Goal: Navigation & Orientation: Find specific page/section

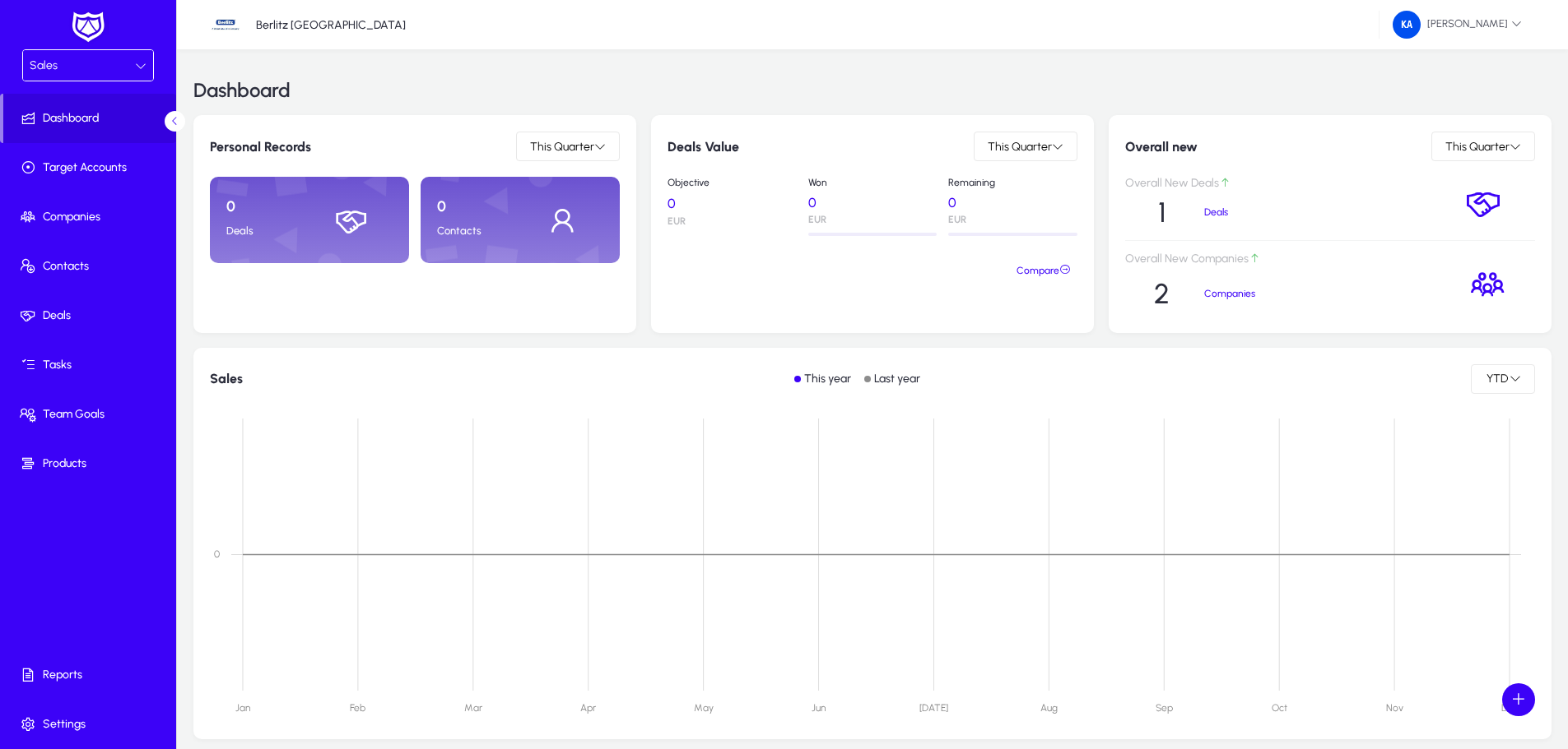
click at [137, 69] on icon at bounding box center [141, 66] width 11 height 11
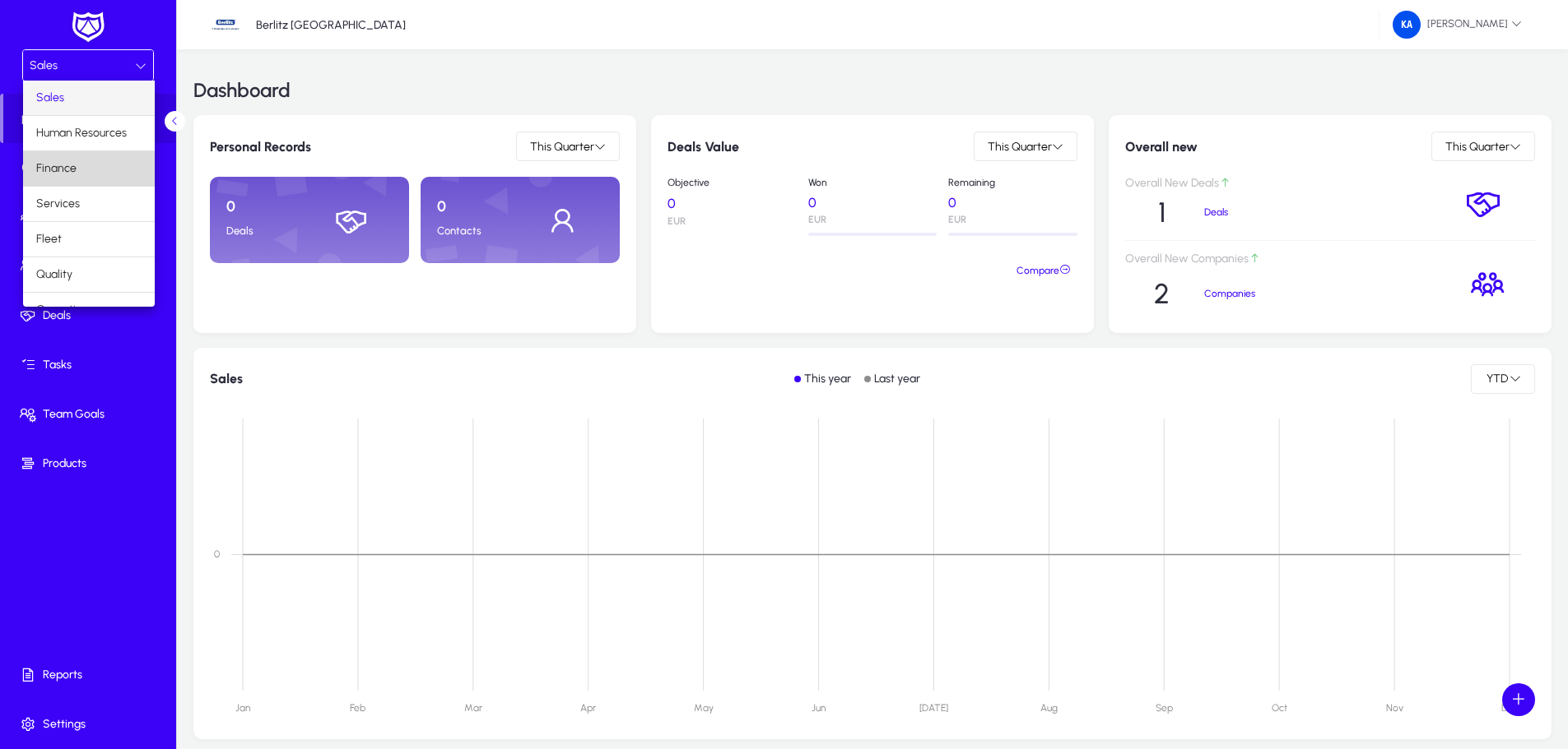
click at [117, 163] on mat-option "Finance" at bounding box center [88, 168] width 132 height 34
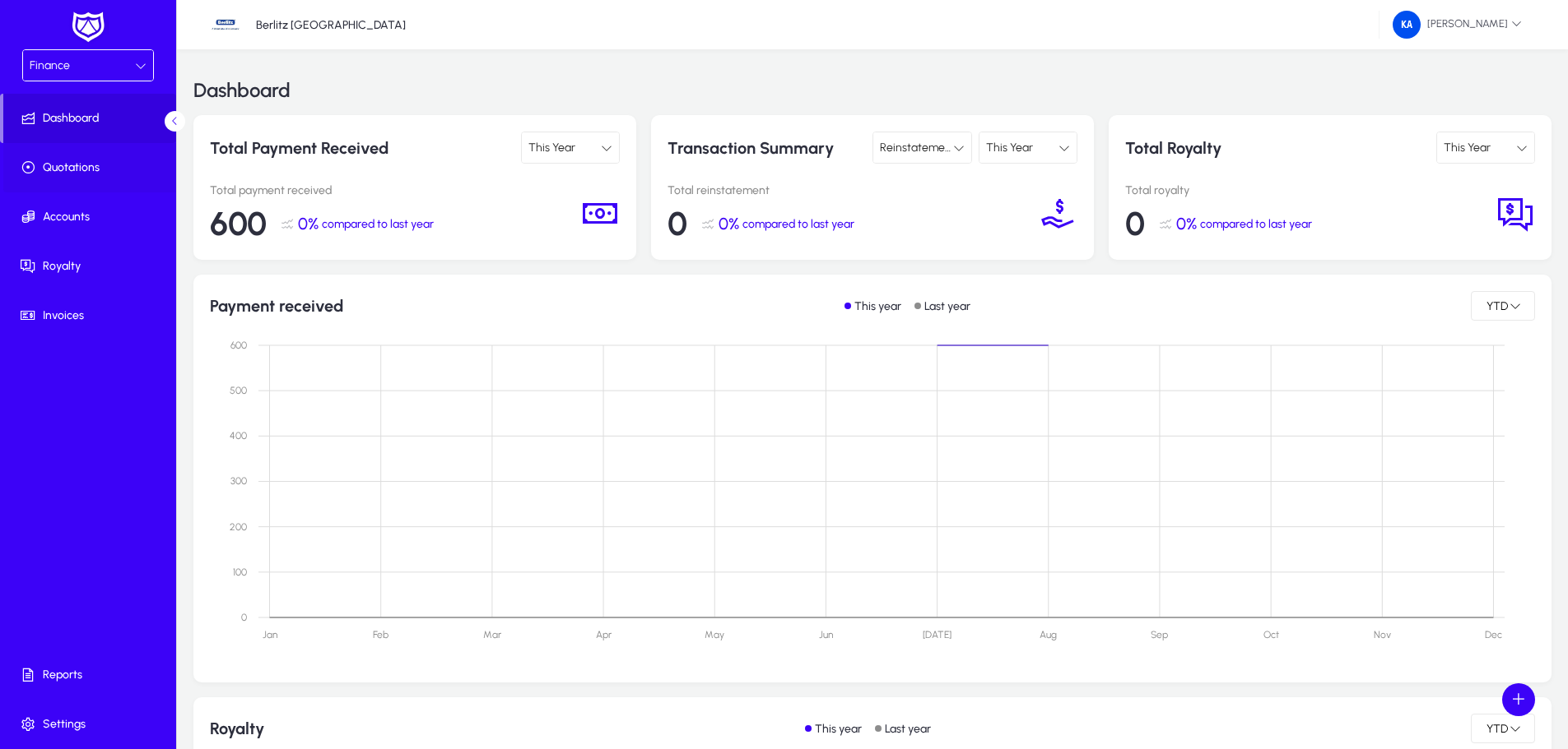
click at [85, 165] on span "Quotations" at bounding box center [90, 167] width 176 height 16
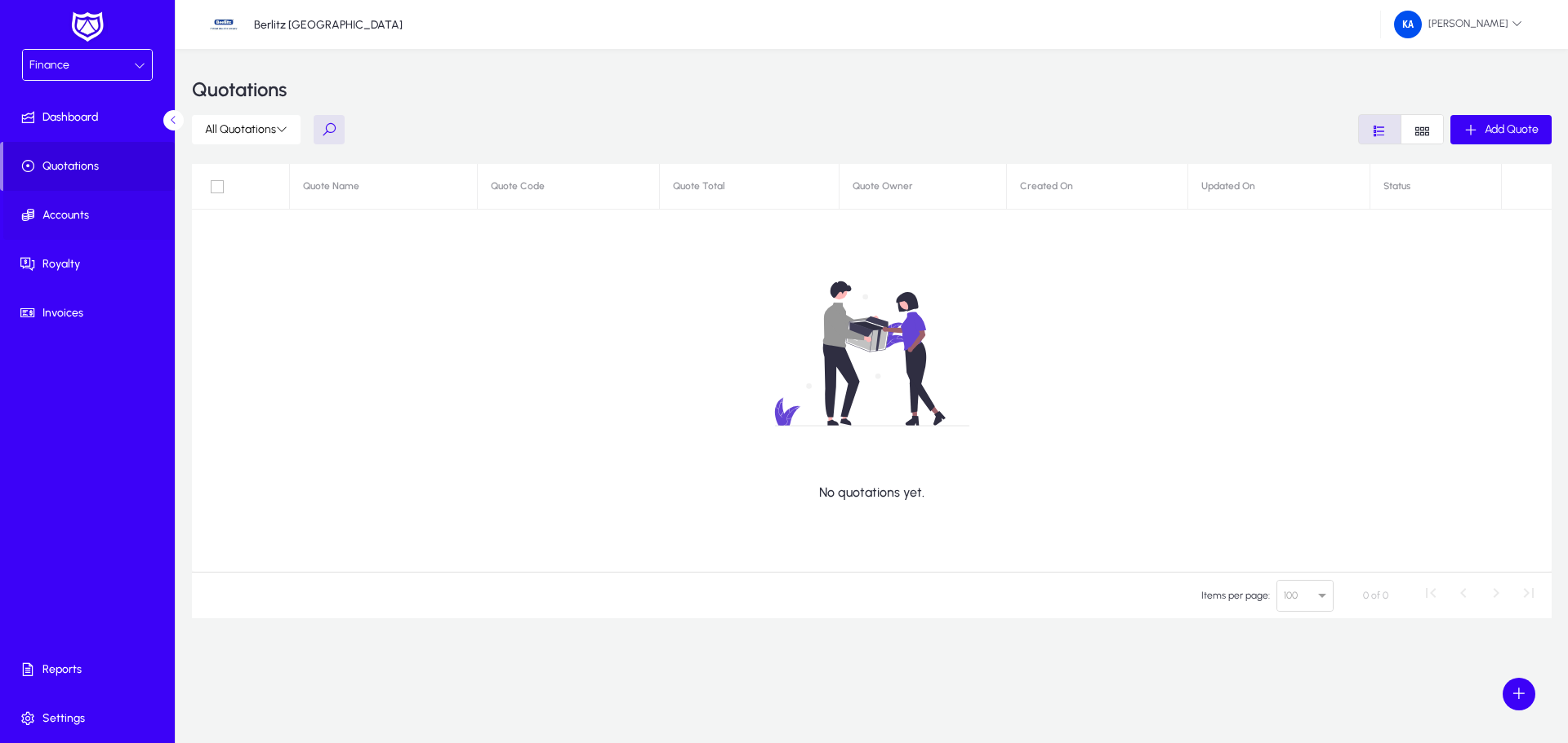
click at [64, 207] on span "Accounts" at bounding box center [90, 215] width 174 height 16
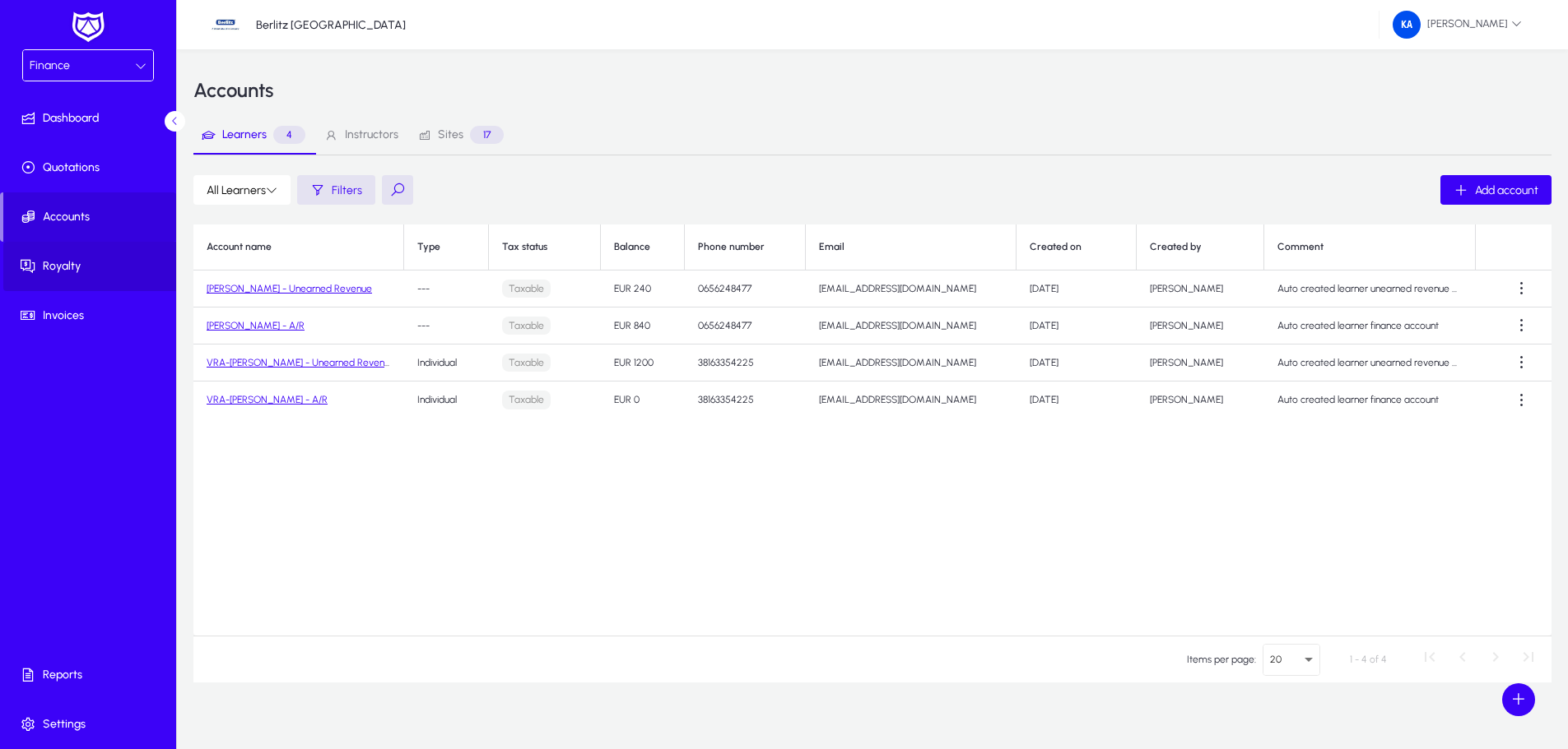
click at [79, 260] on span "Royalty" at bounding box center [90, 266] width 176 height 16
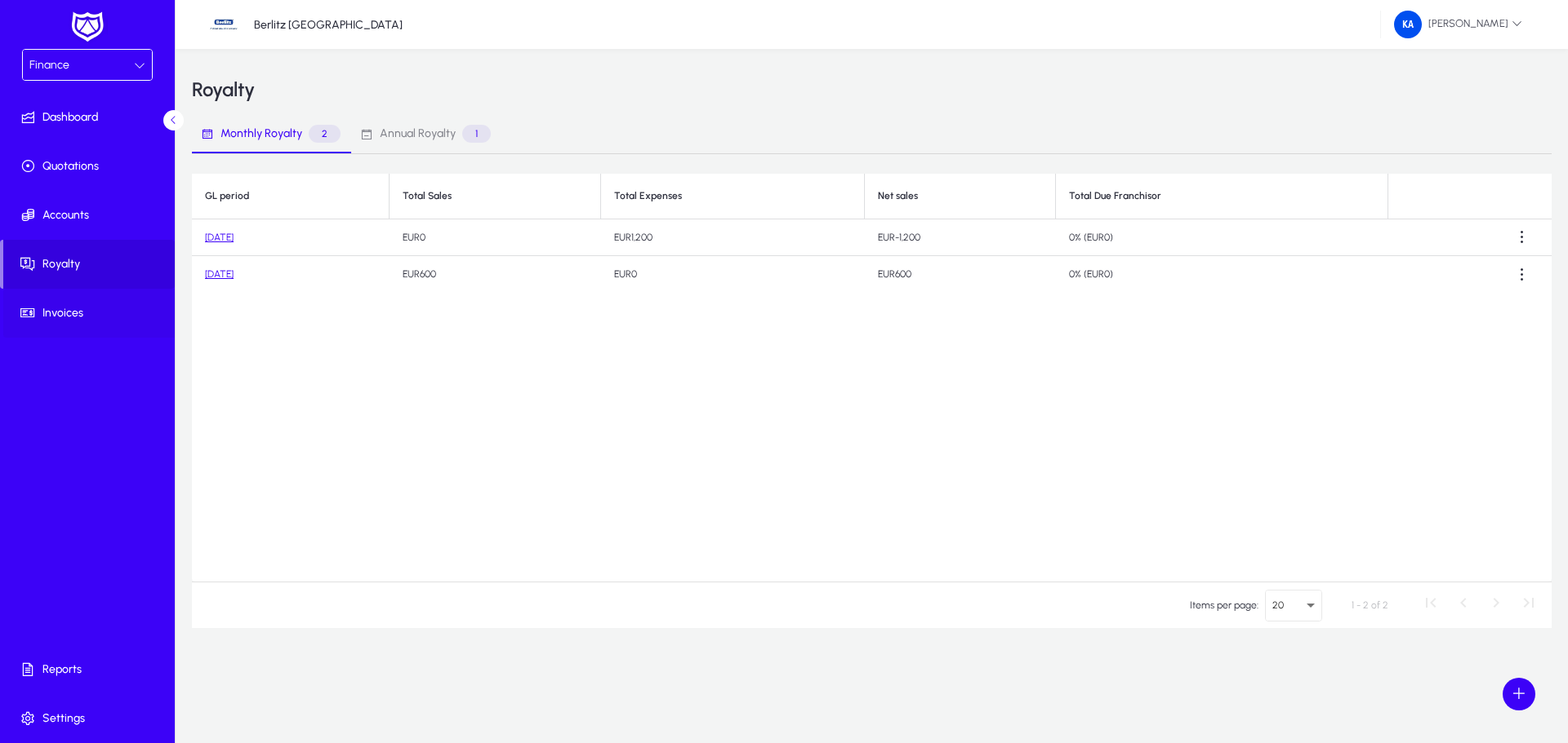
click at [89, 310] on span "Invoices" at bounding box center [90, 313] width 174 height 16
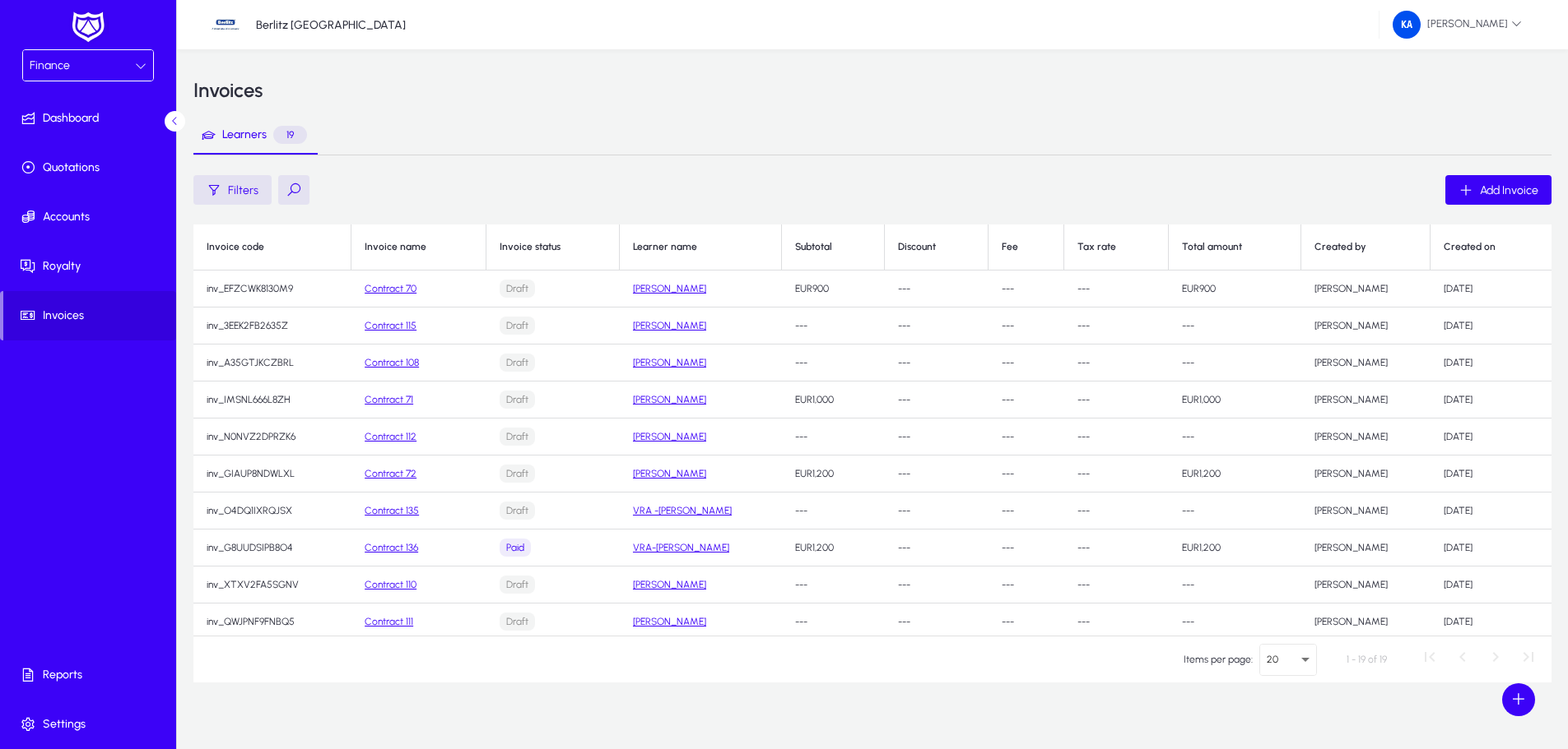
click at [395, 287] on link "Contract 70" at bounding box center [390, 289] width 52 height 11
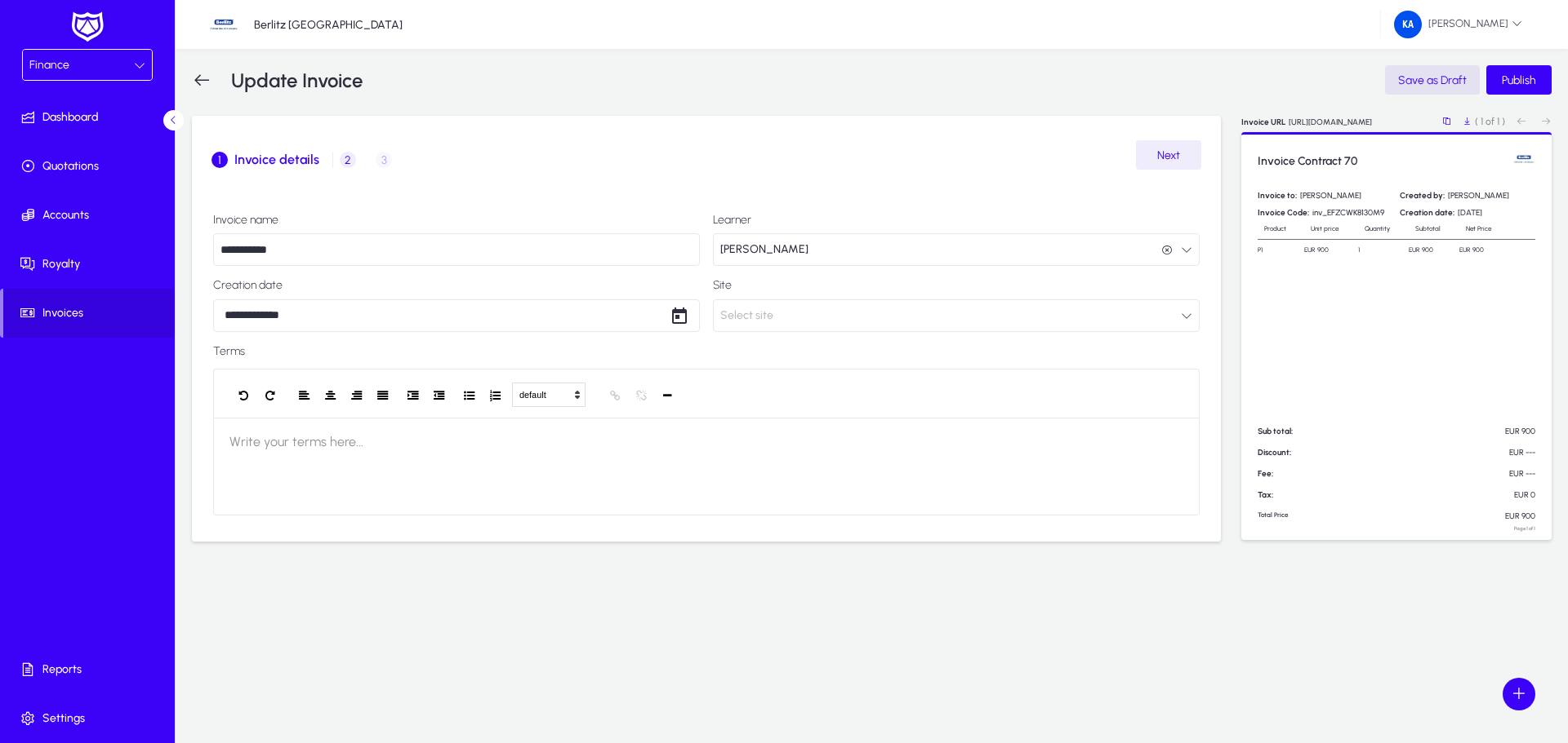
click at [206, 73] on icon at bounding box center [202, 80] width 20 height 20
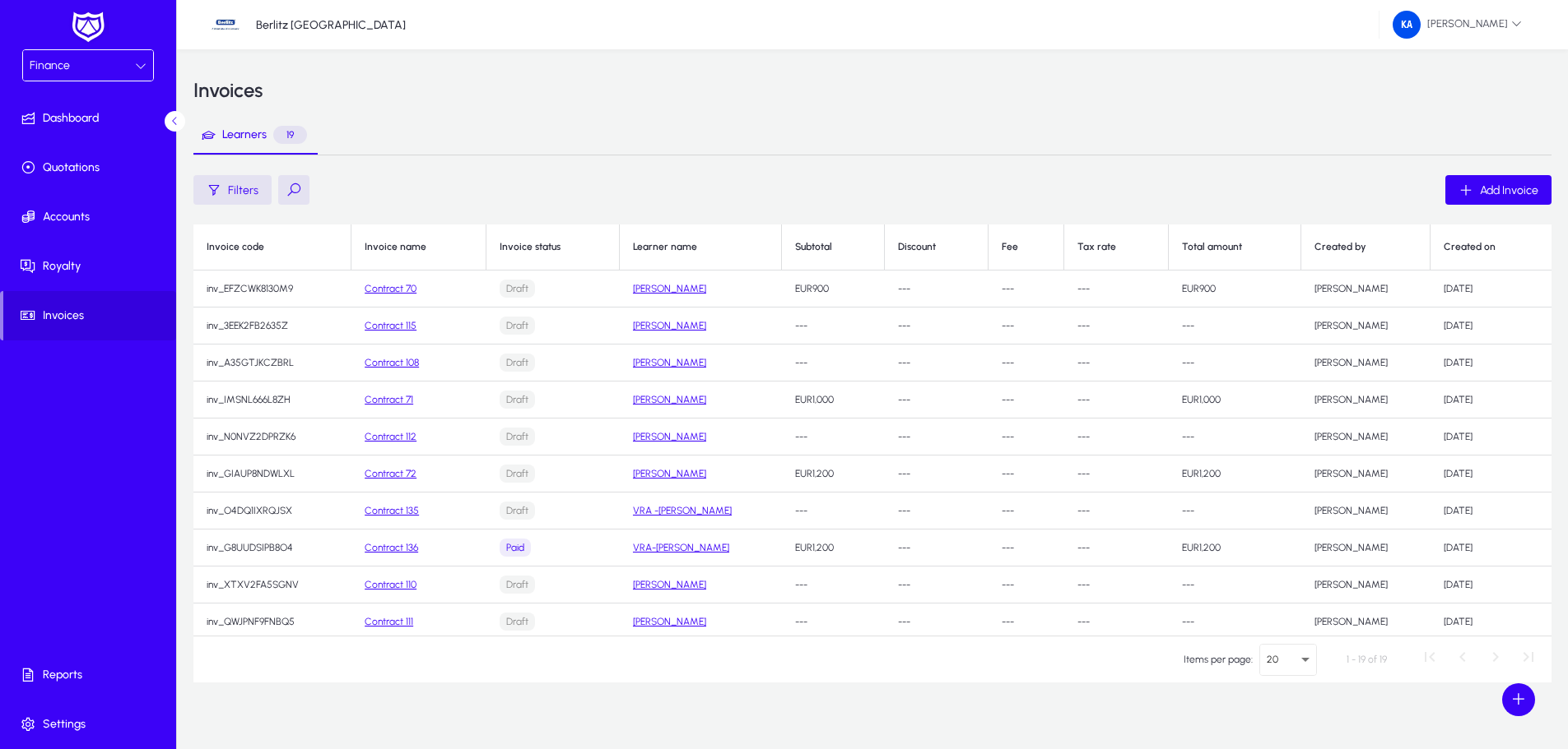
click at [396, 546] on link "Contract 136" at bounding box center [391, 548] width 53 height 11
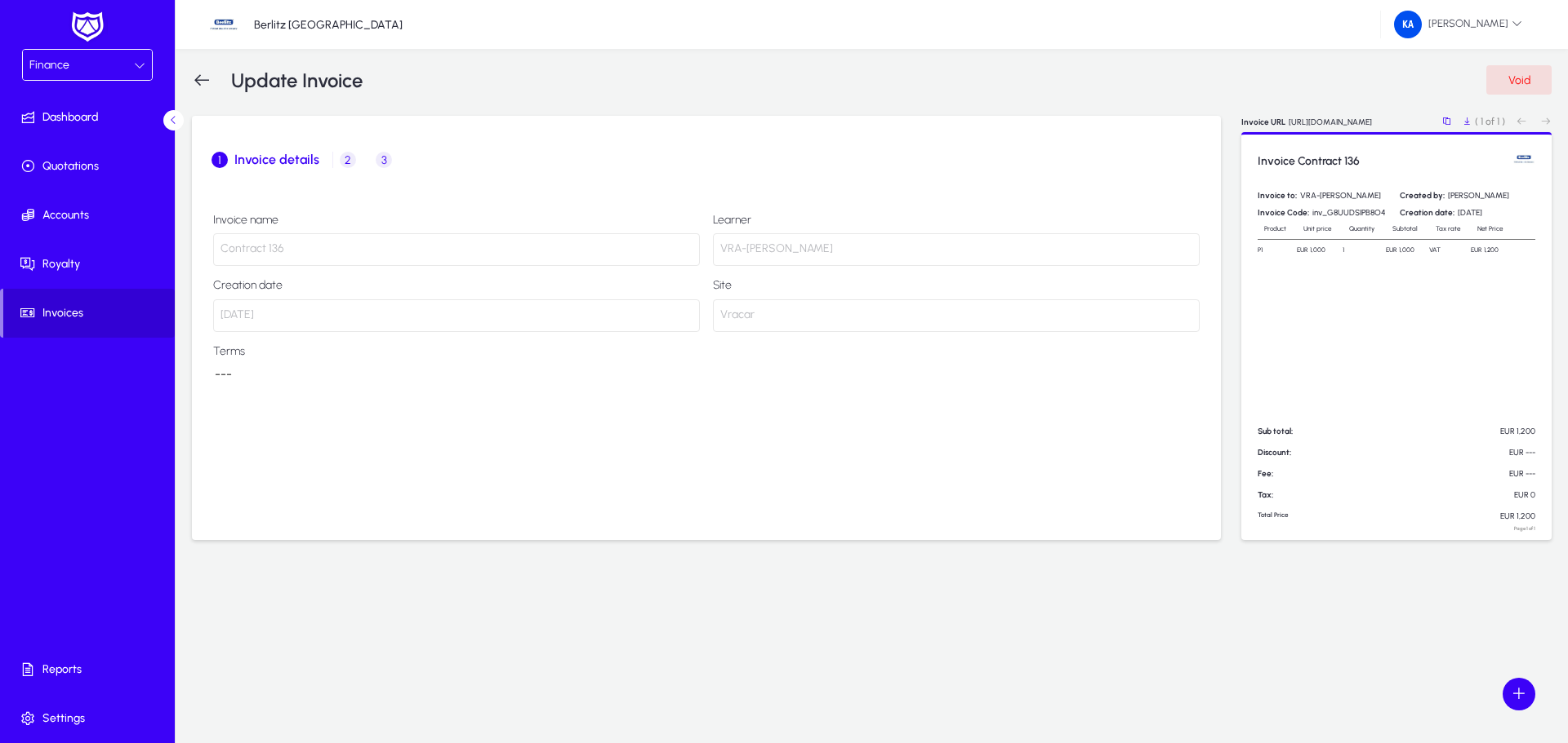
click at [101, 315] on span "Invoices" at bounding box center [89, 313] width 172 height 16
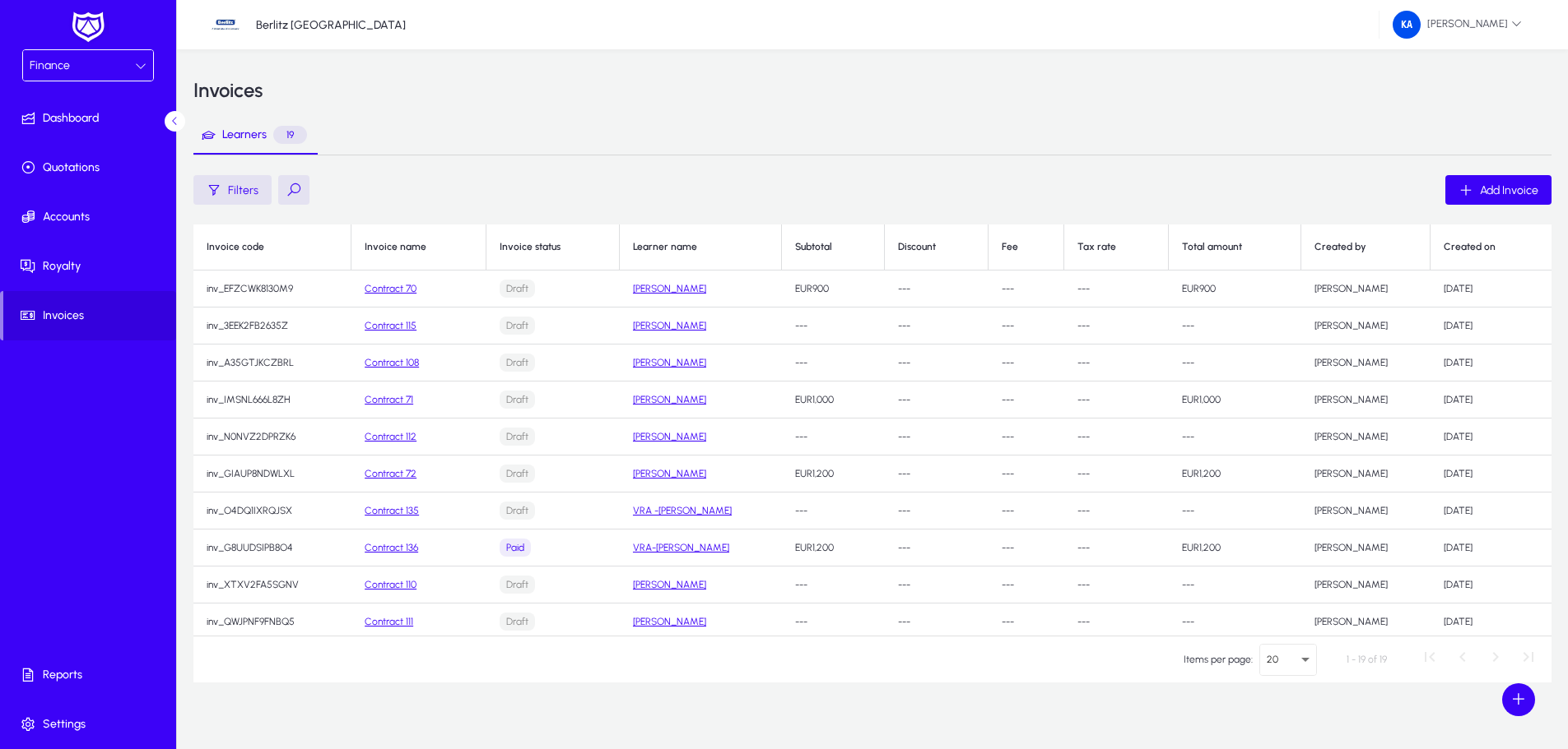
click at [369, 588] on link "Contract 110" at bounding box center [390, 585] width 52 height 11
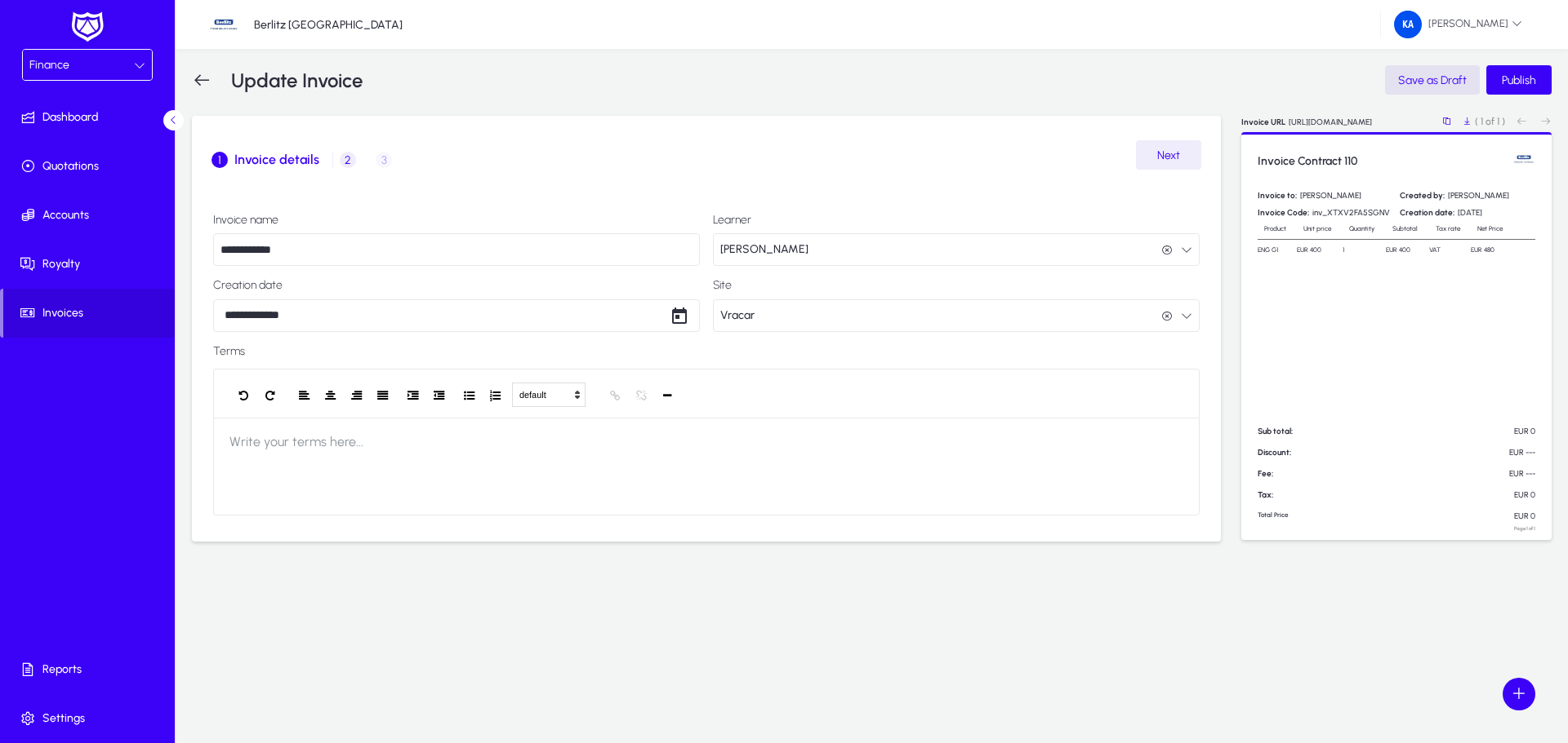
click at [136, 65] on icon at bounding box center [139, 65] width 11 height 11
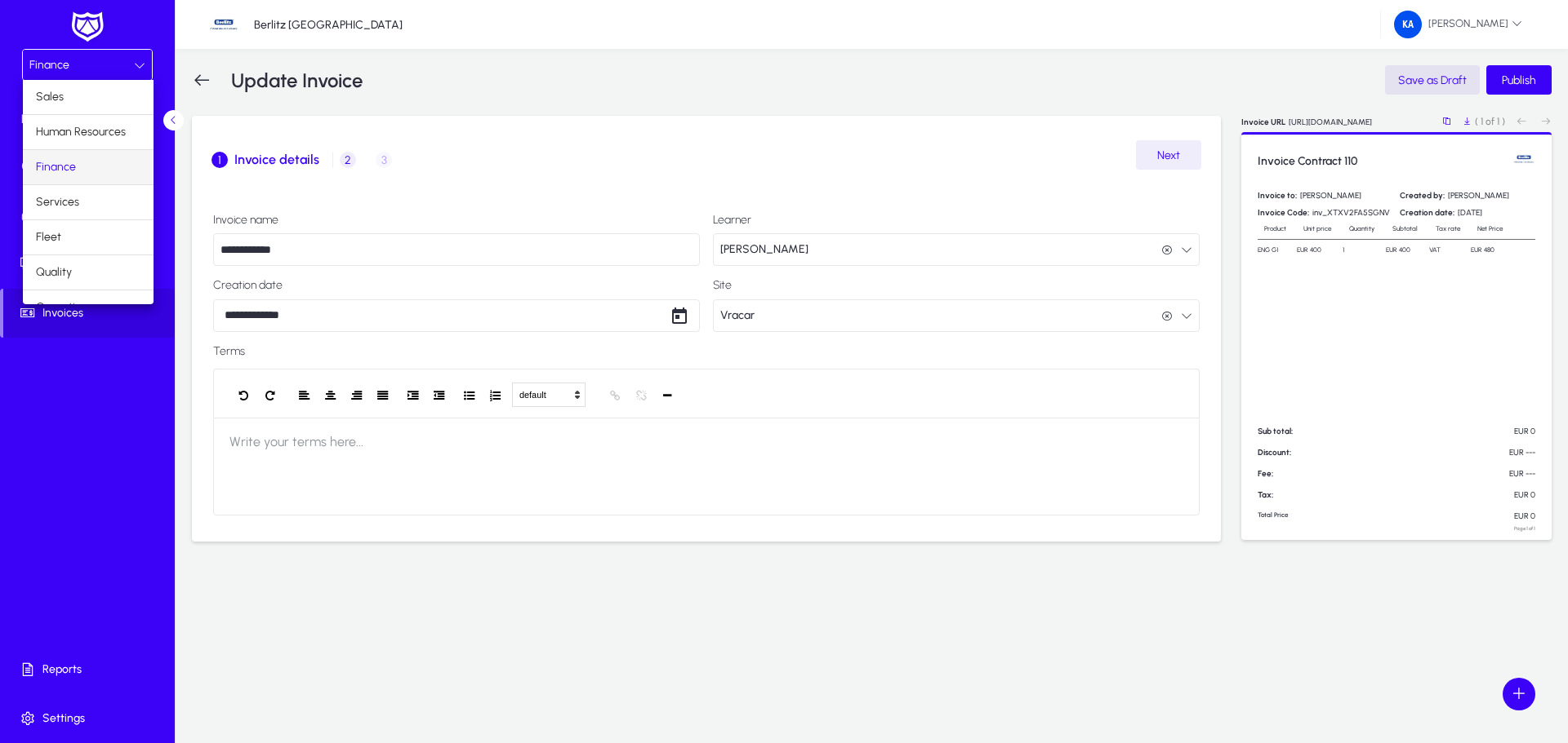
scroll to position [56, 0]
click at [96, 254] on mat-option "Operations" at bounding box center [88, 252] width 131 height 34
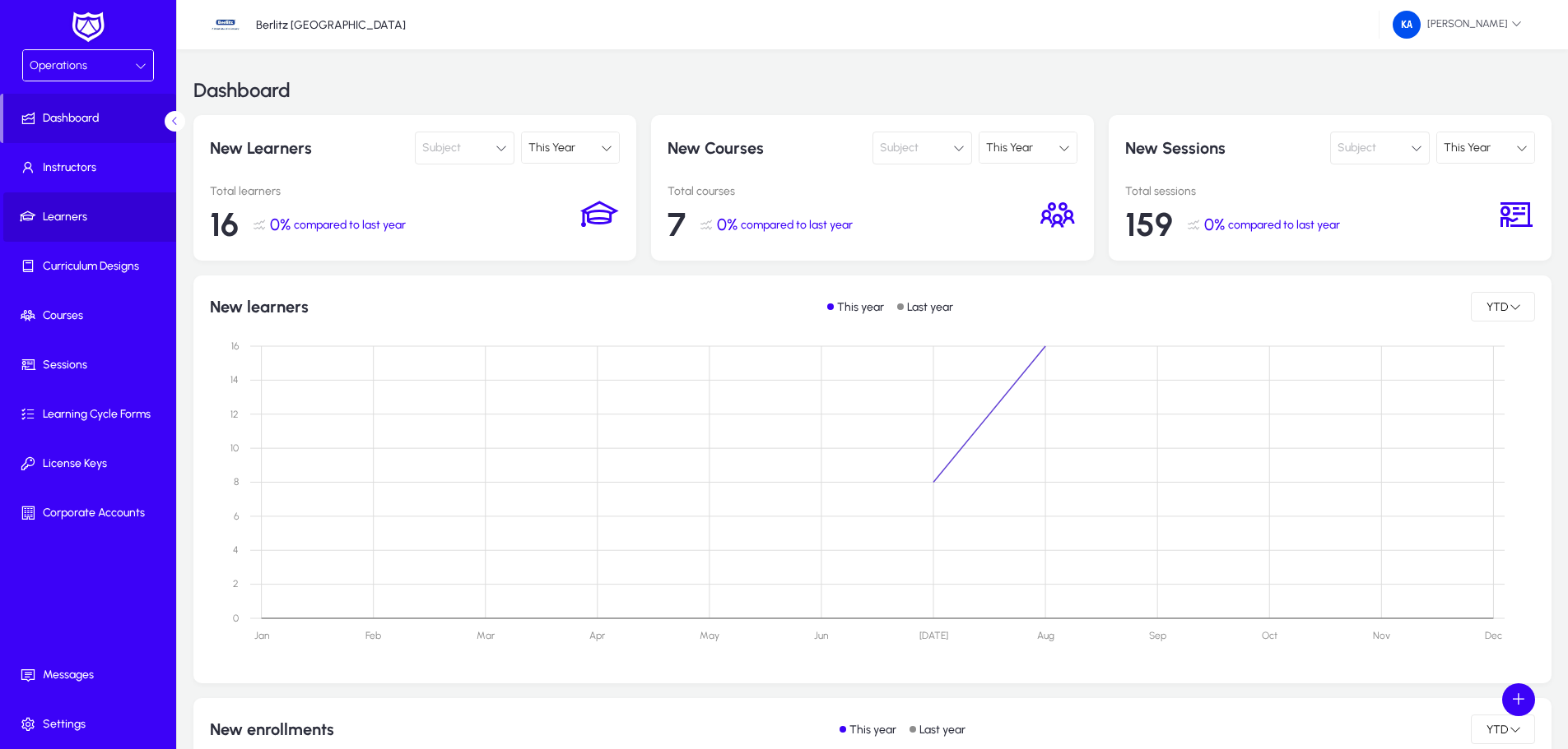
click at [59, 217] on span "Learners" at bounding box center [90, 216] width 176 height 16
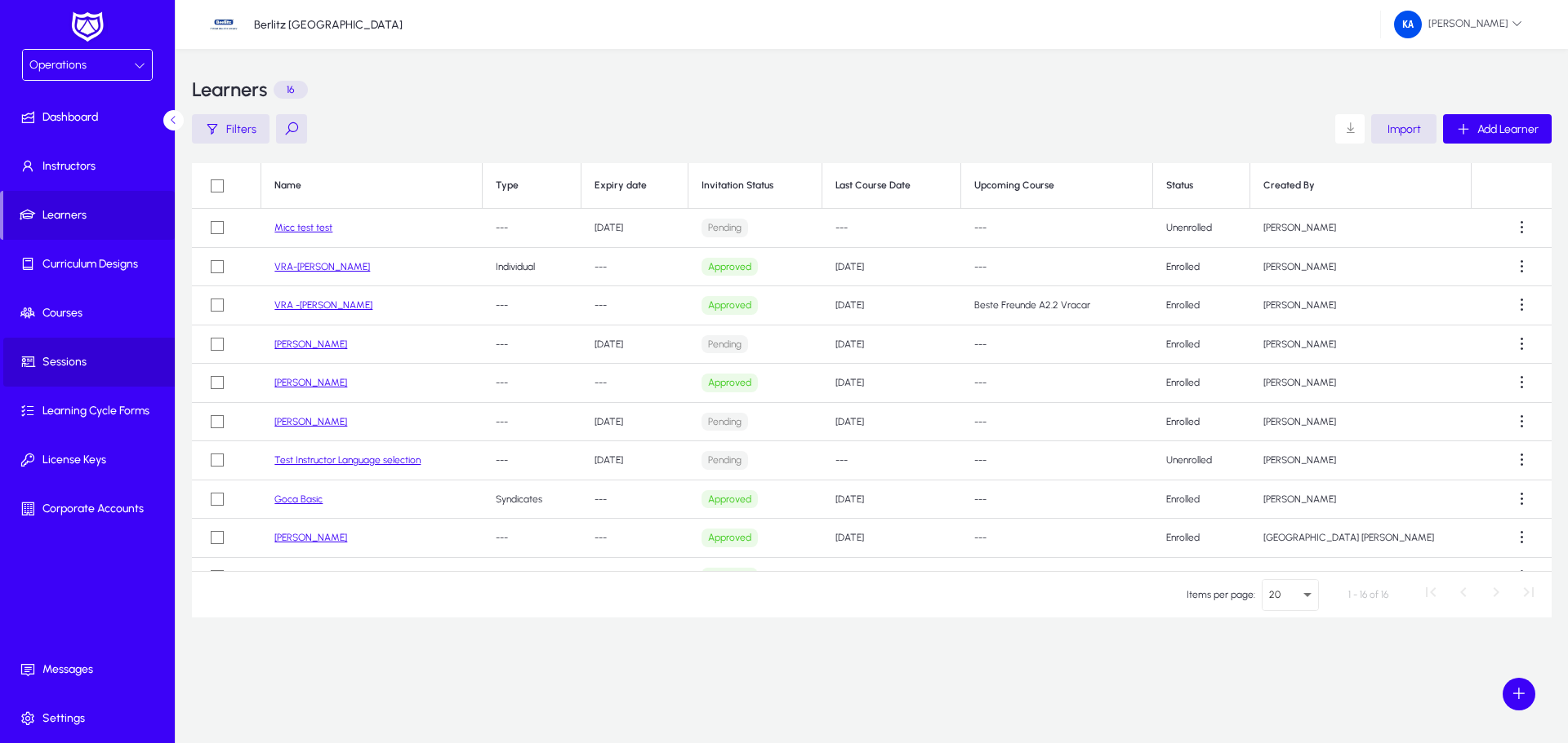
click at [60, 363] on span "Sessions" at bounding box center [90, 362] width 174 height 16
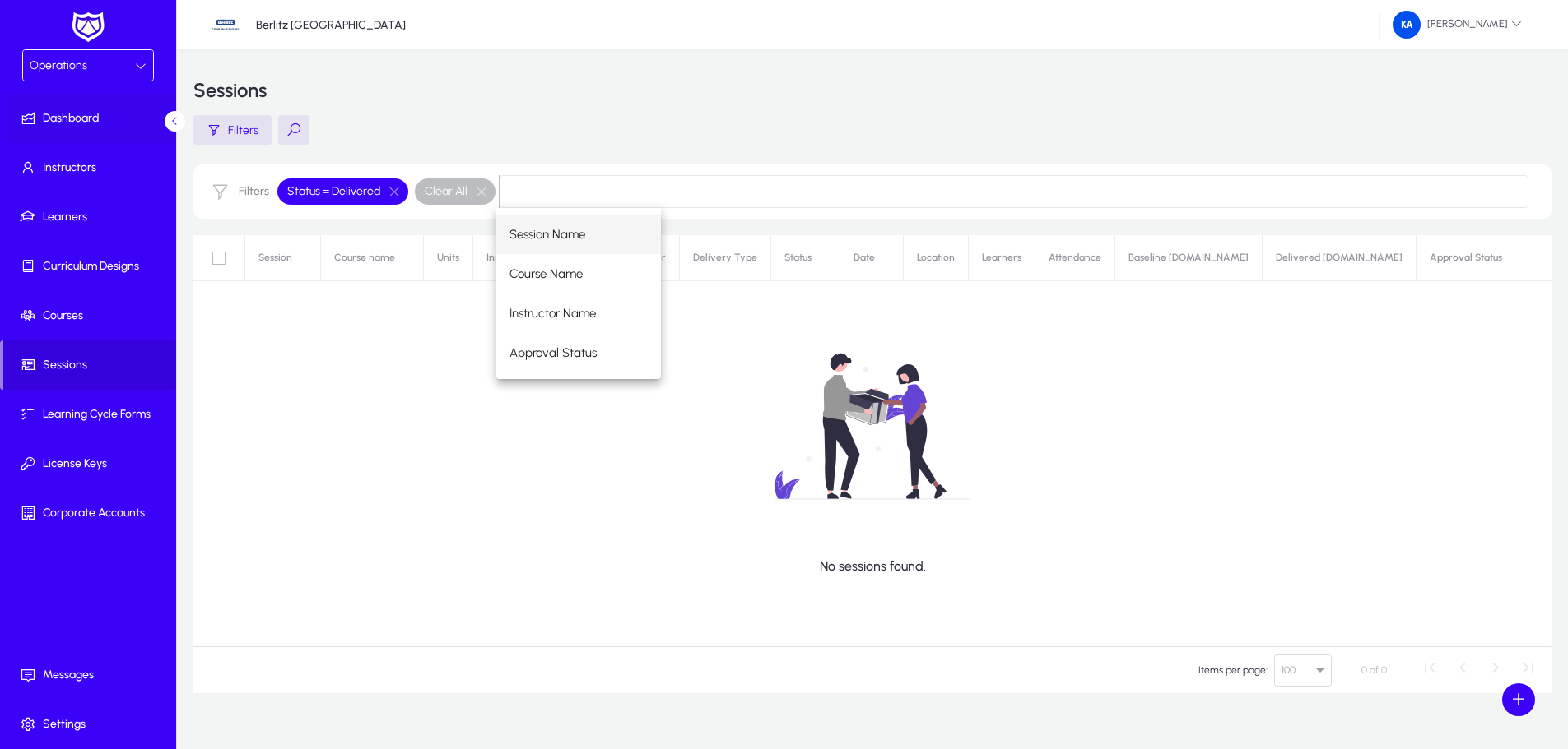
click at [47, 122] on span "Dashboard" at bounding box center [90, 118] width 176 height 16
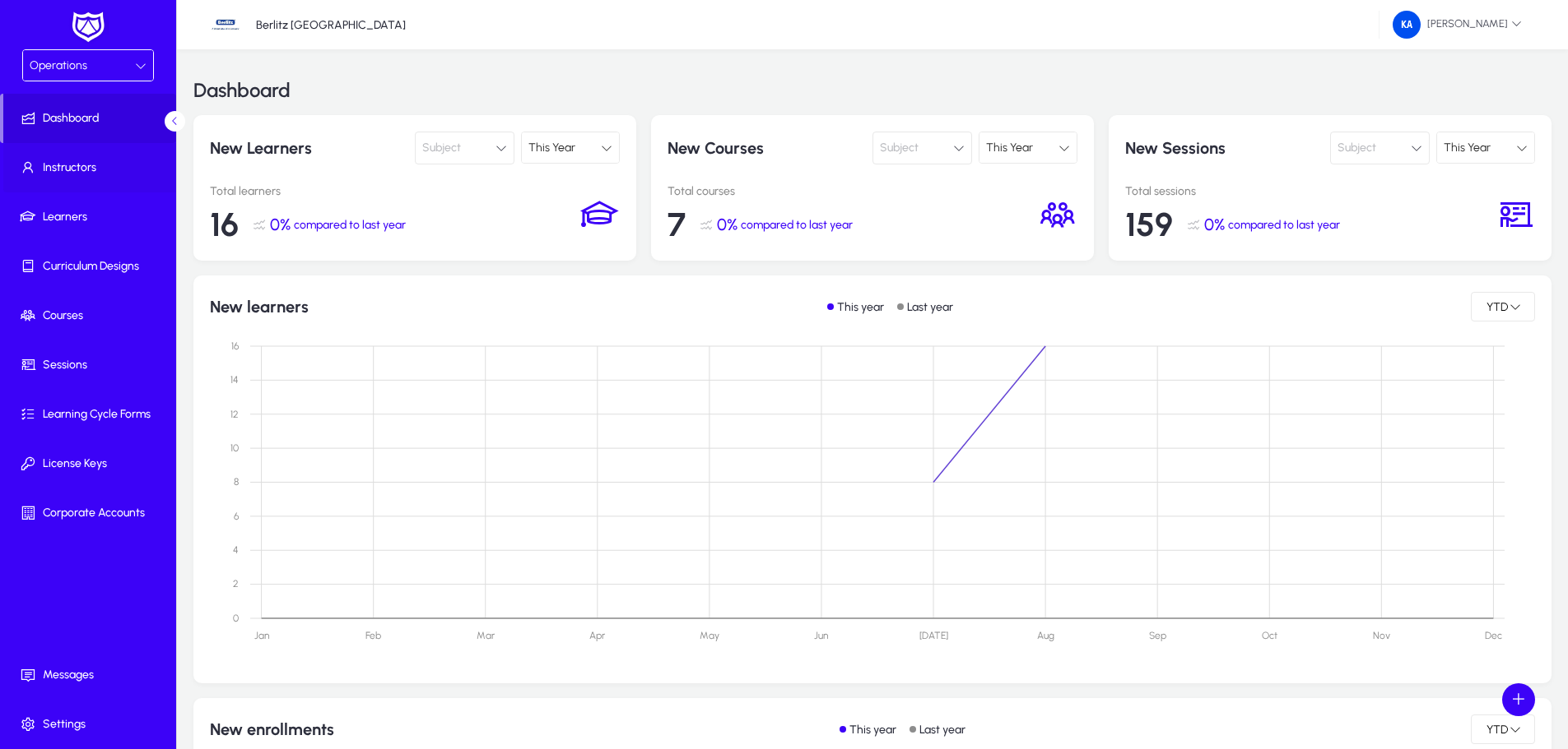
click at [92, 169] on span "Instructors" at bounding box center [90, 167] width 176 height 16
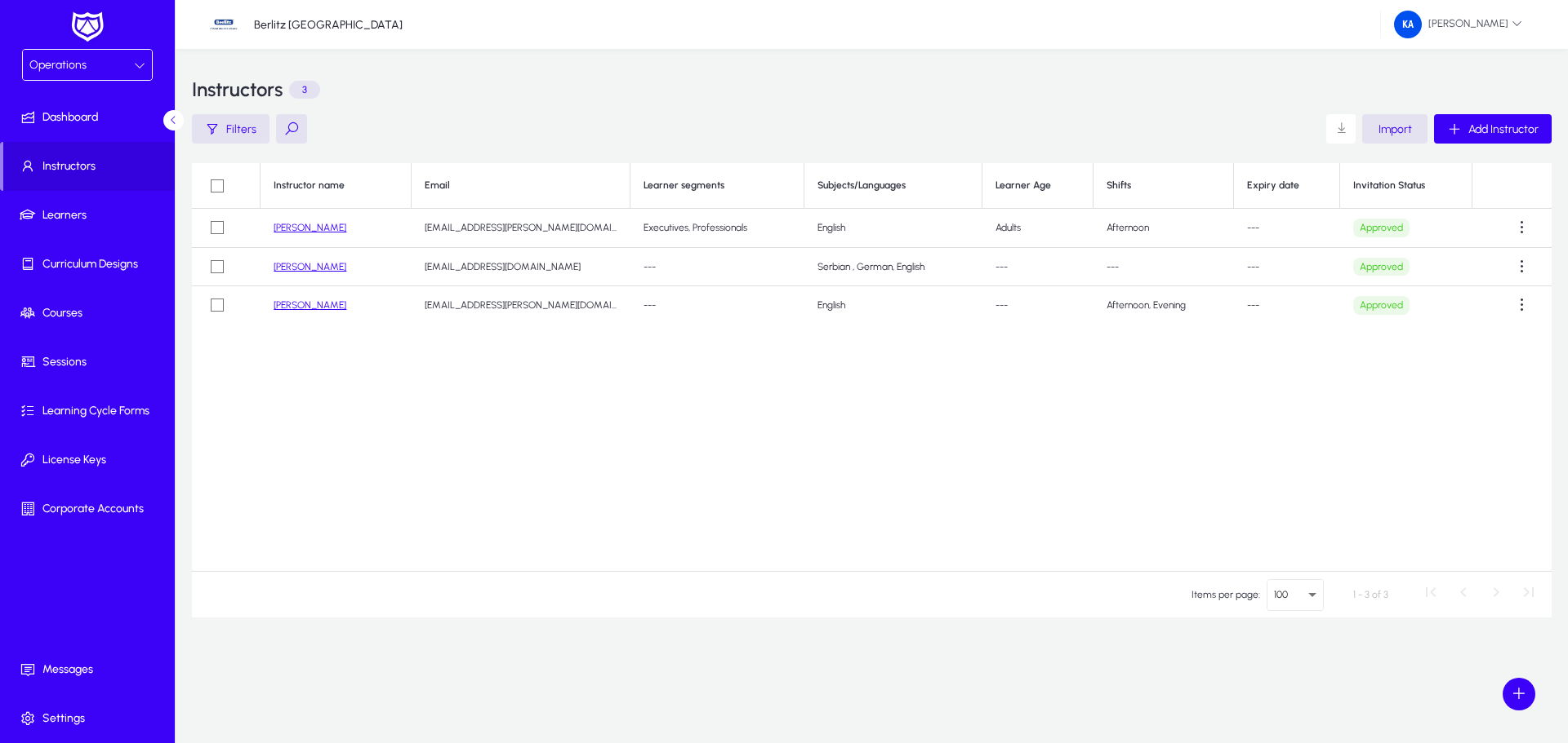
click at [311, 261] on link "[PERSON_NAME]" at bounding box center [309, 267] width 73 height 11
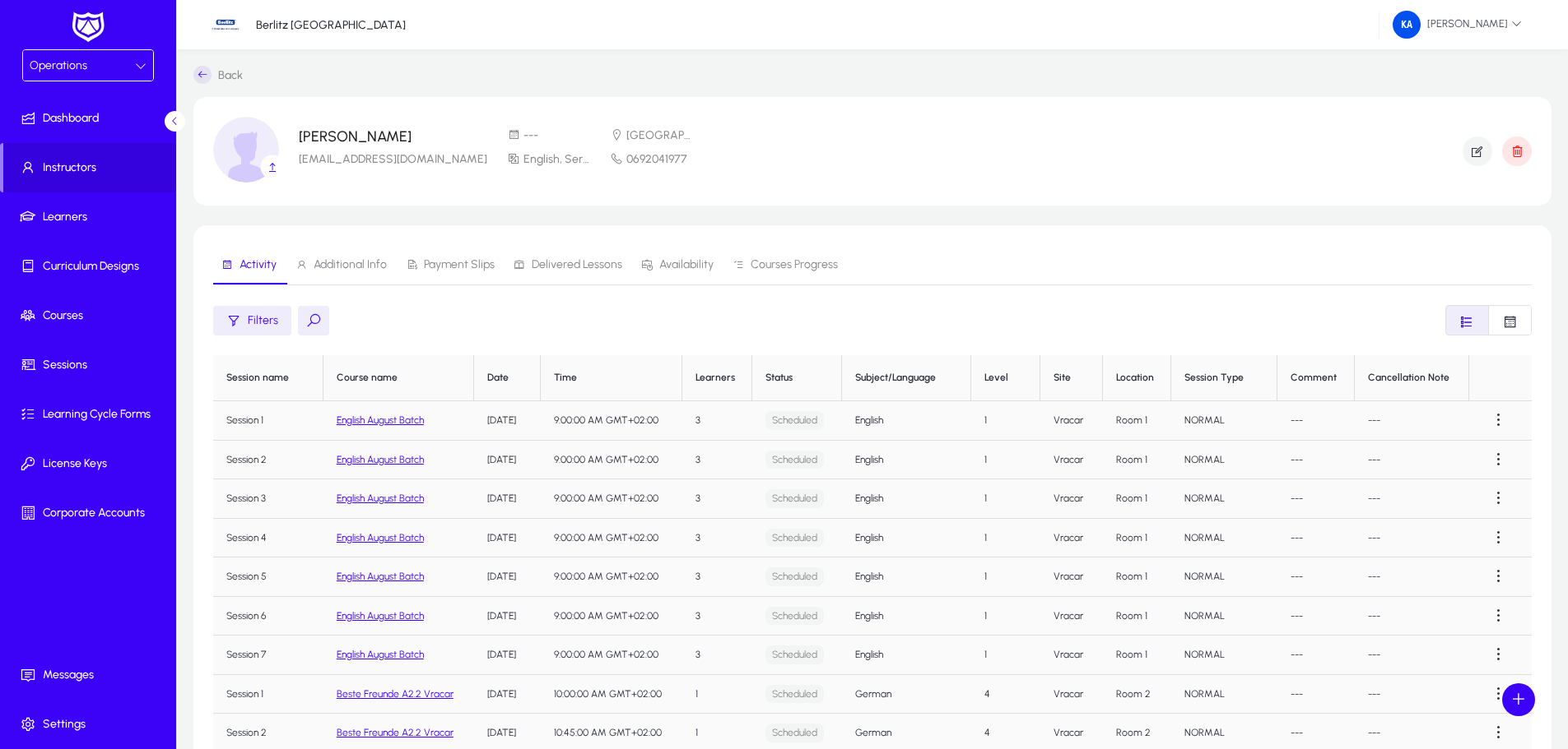
click at [465, 269] on span "Payment Slips" at bounding box center [459, 265] width 71 height 11
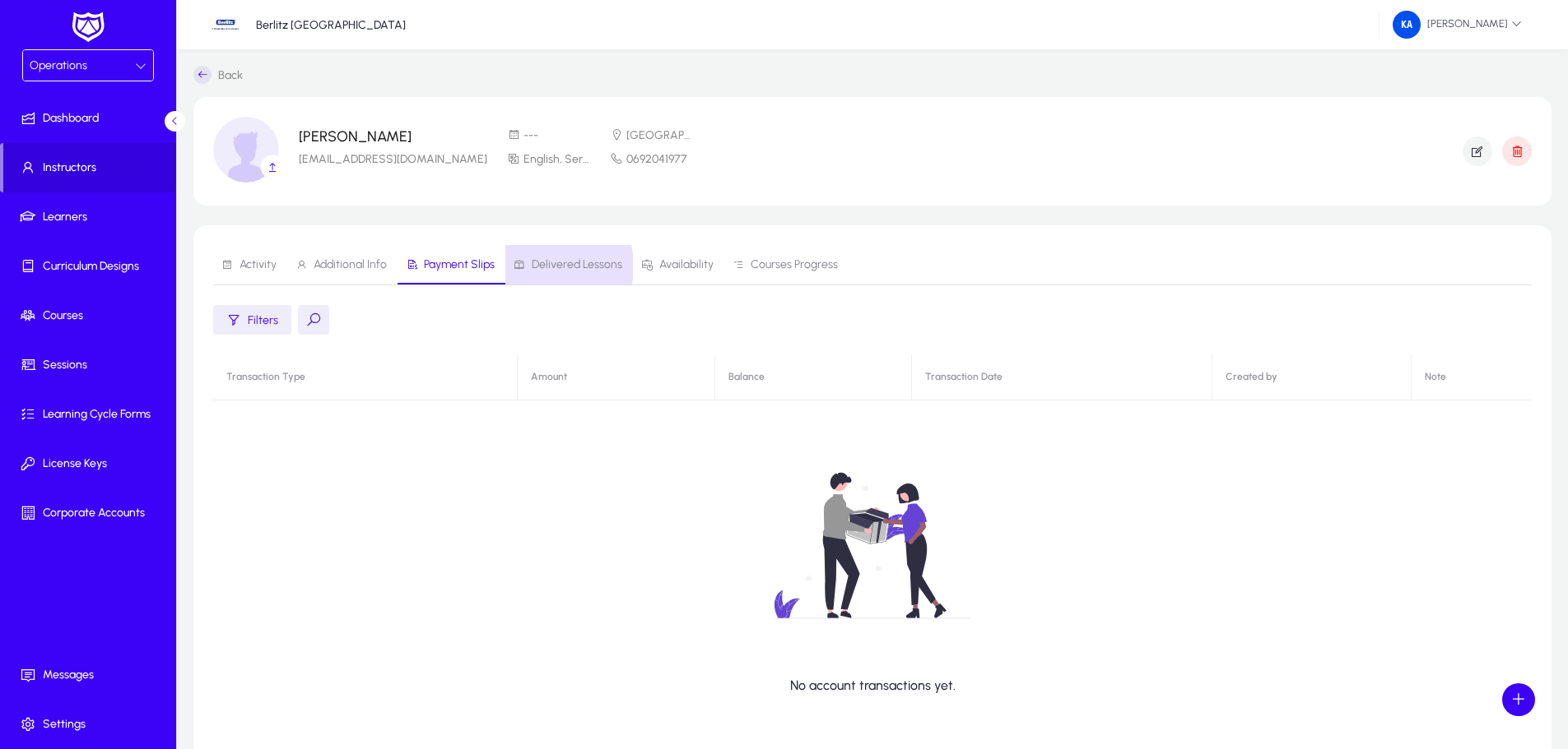
click at [535, 267] on span "Delivered Lessons" at bounding box center [576, 265] width 90 height 11
click at [659, 269] on span "Availability" at bounding box center [686, 265] width 54 height 11
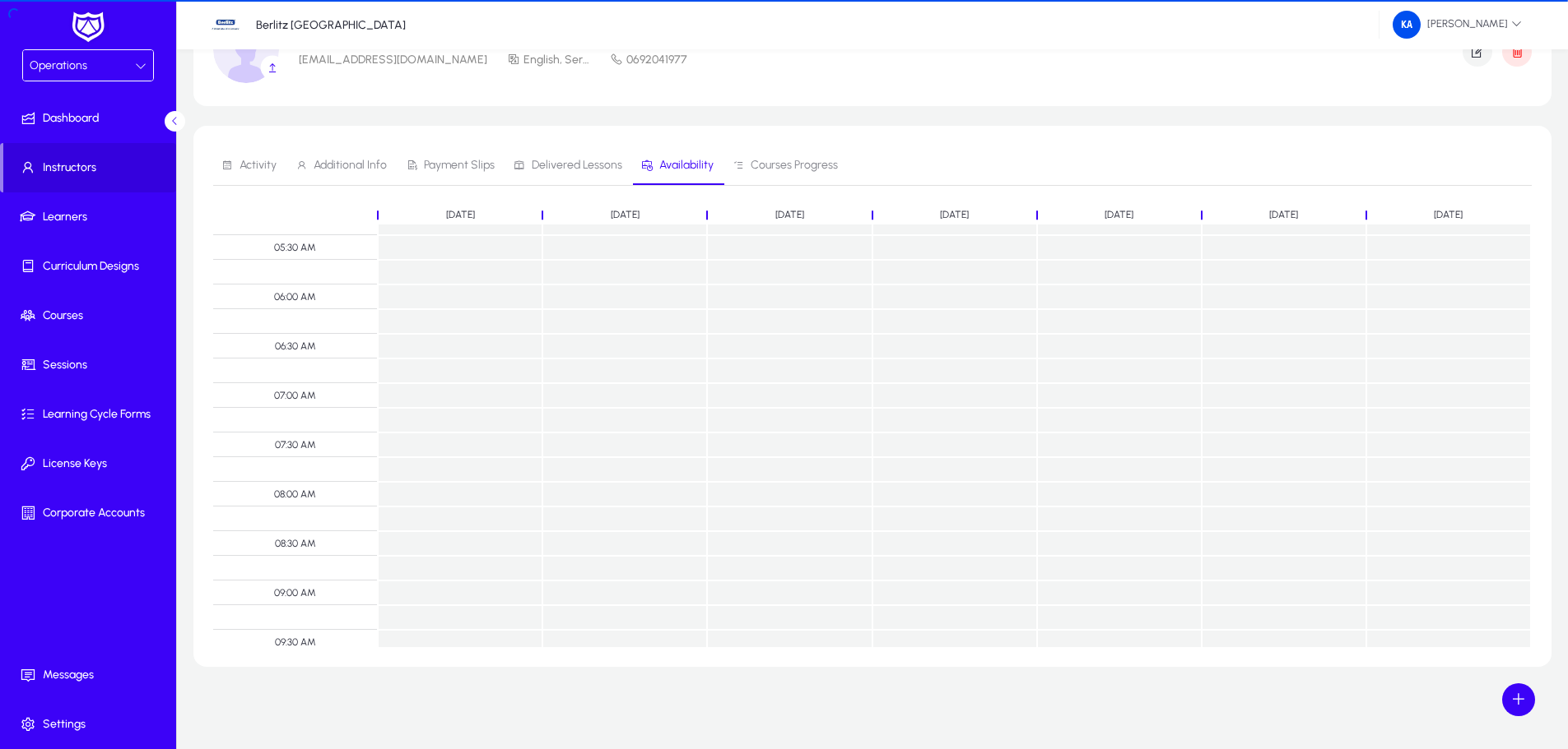
scroll to position [588, 0]
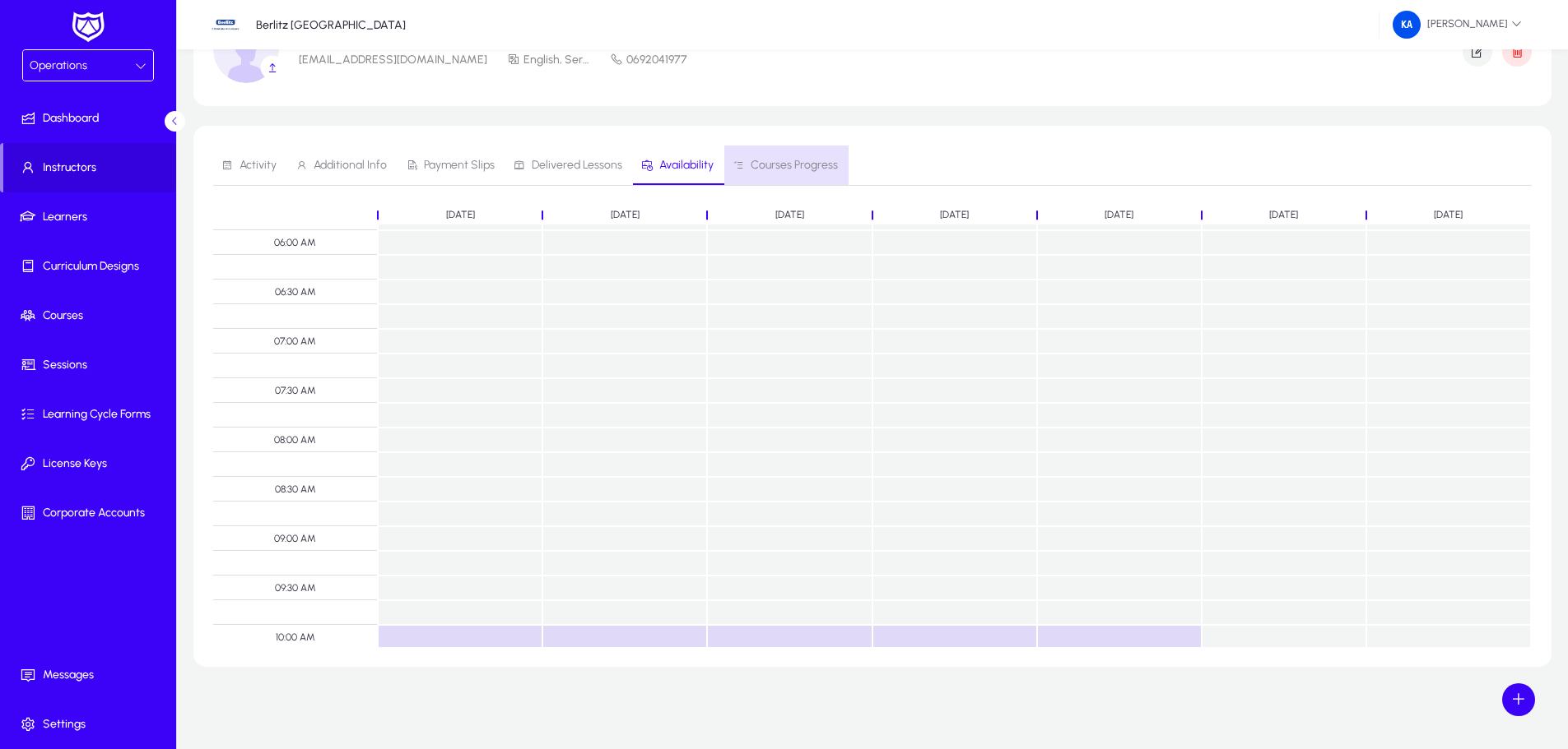
click at [787, 167] on span "Courses Progress" at bounding box center [794, 165] width 87 height 11
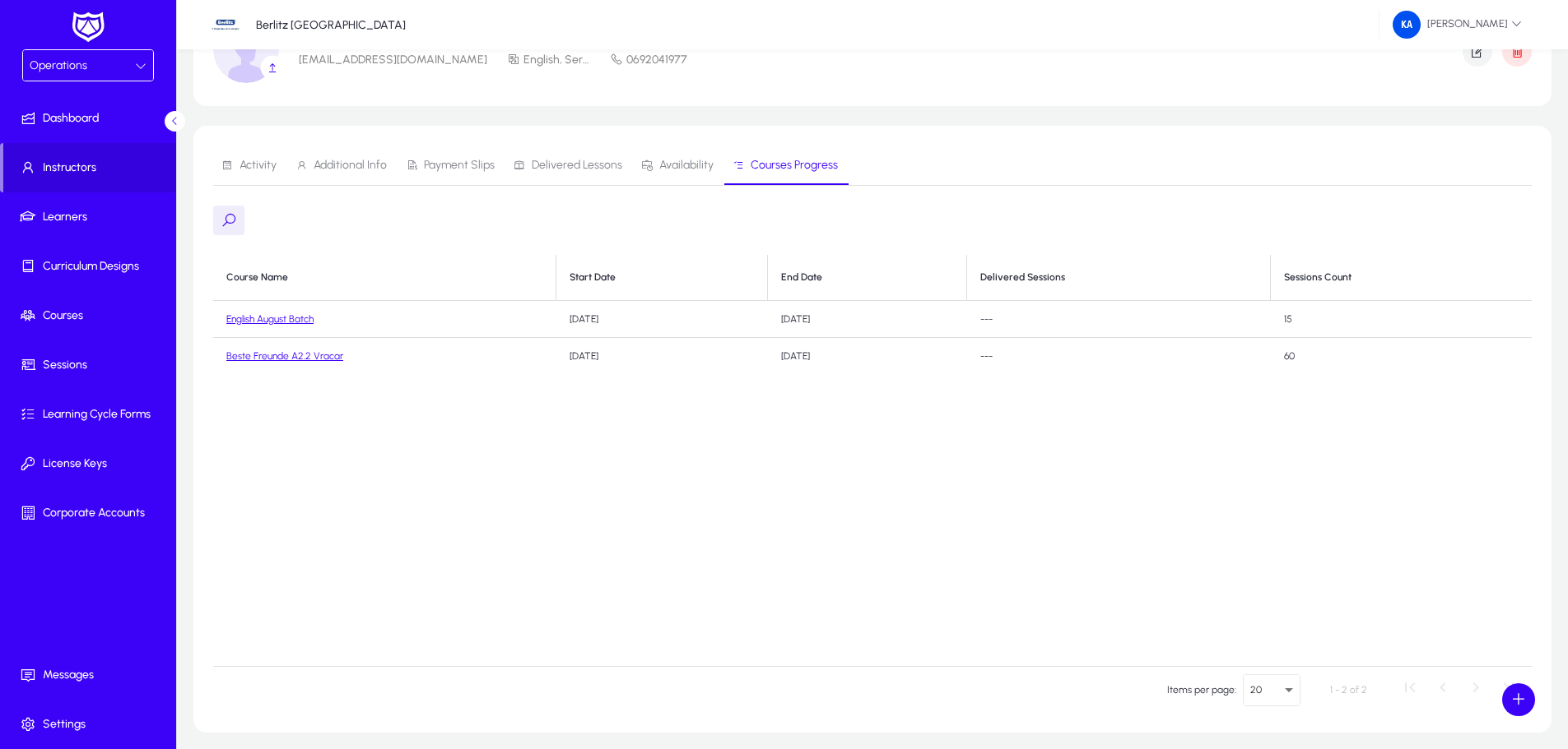
click at [263, 159] on span "Activity" at bounding box center [257, 165] width 37 height 11
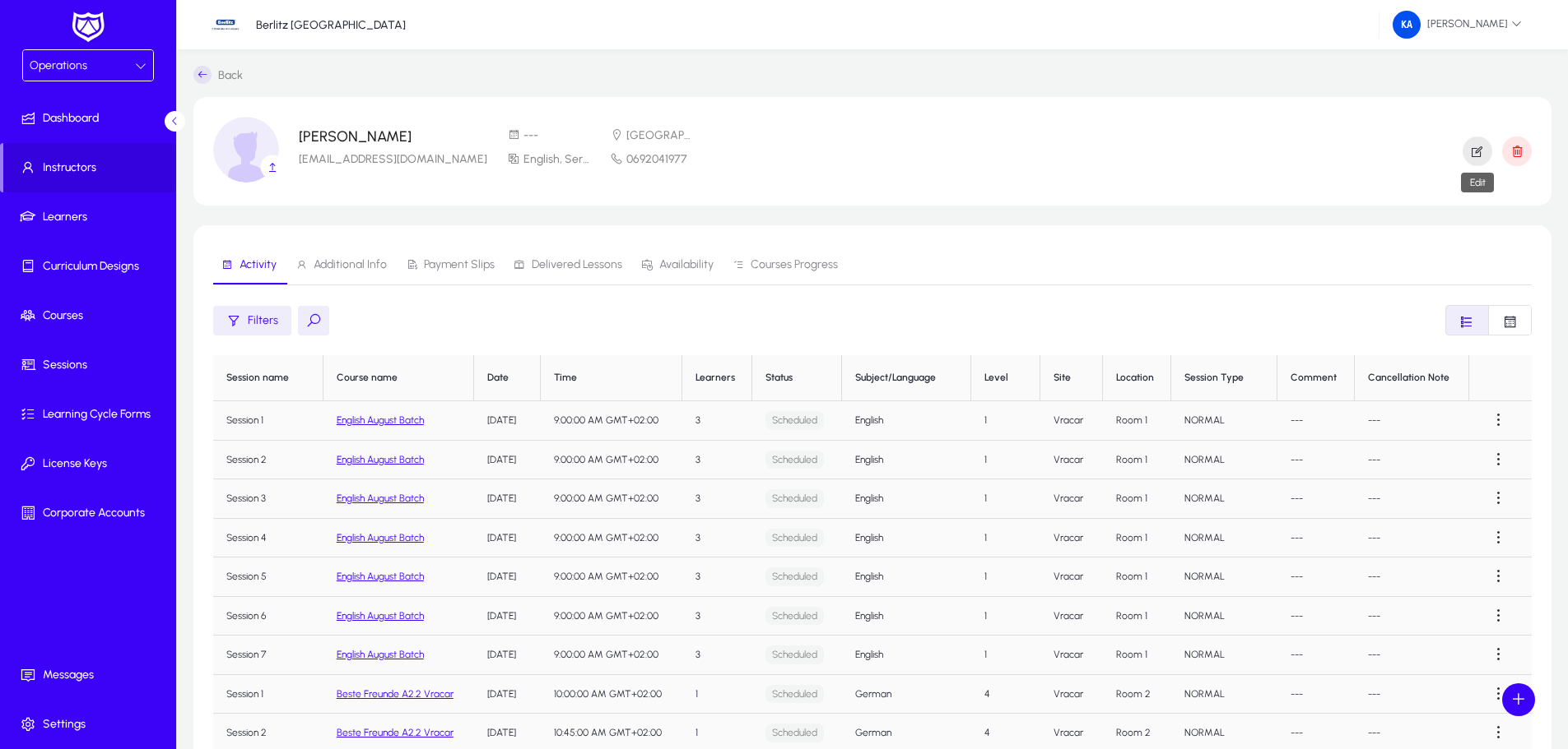
click at [1479, 152] on icon "button" at bounding box center [1478, 152] width 15 height 15
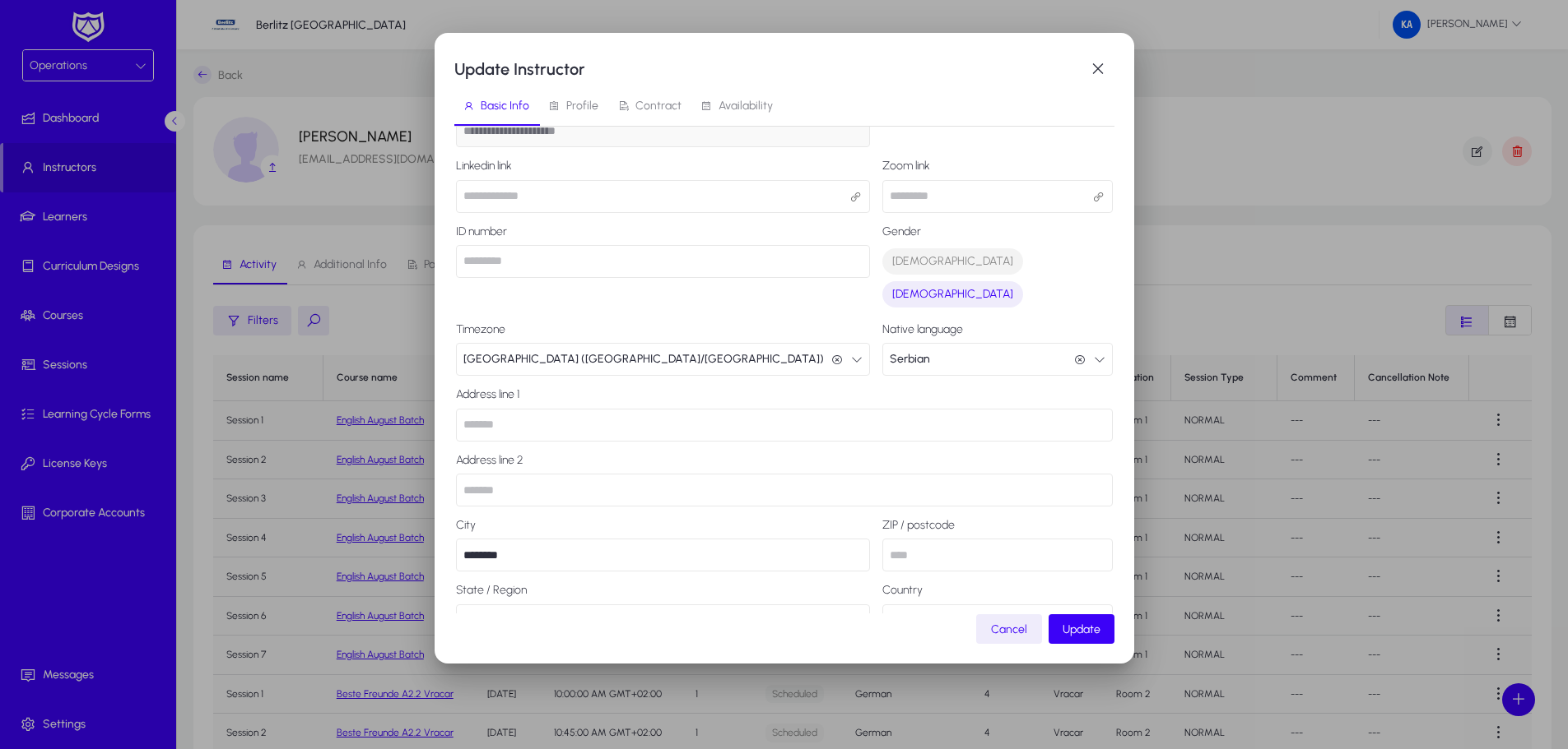
scroll to position [200, 0]
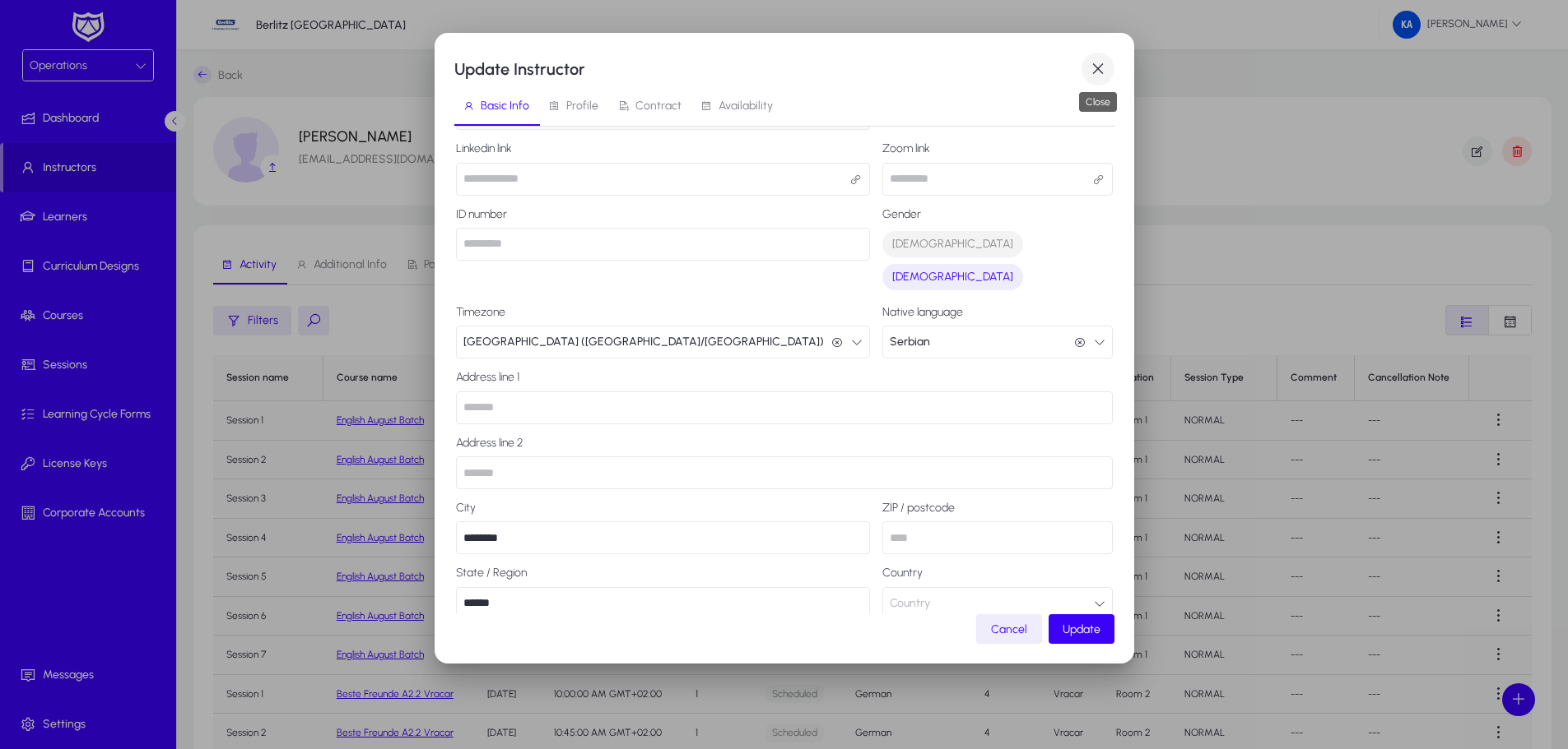
click at [1099, 64] on span "button" at bounding box center [1098, 68] width 33 height 33
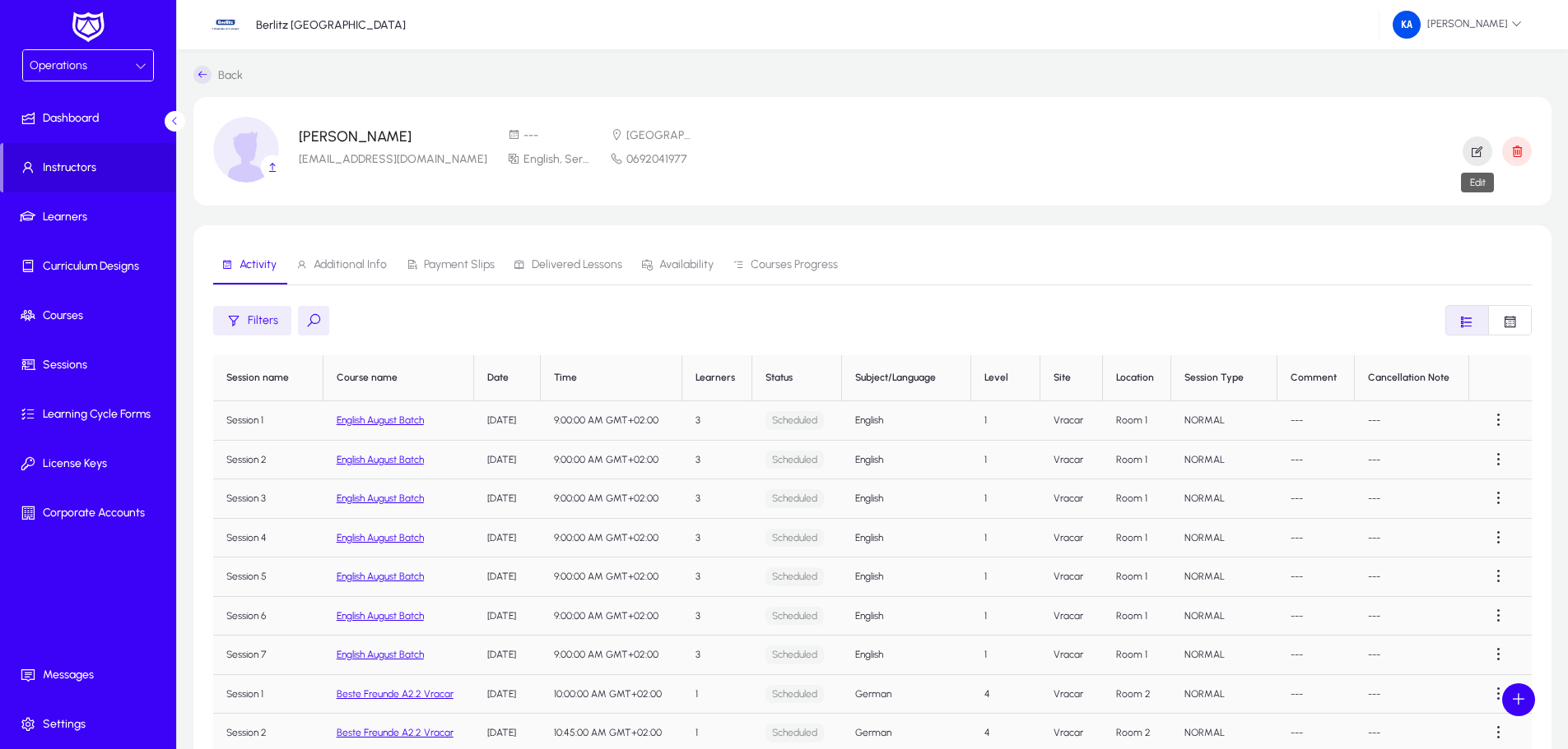
click at [1477, 151] on icon "button" at bounding box center [1478, 152] width 15 height 15
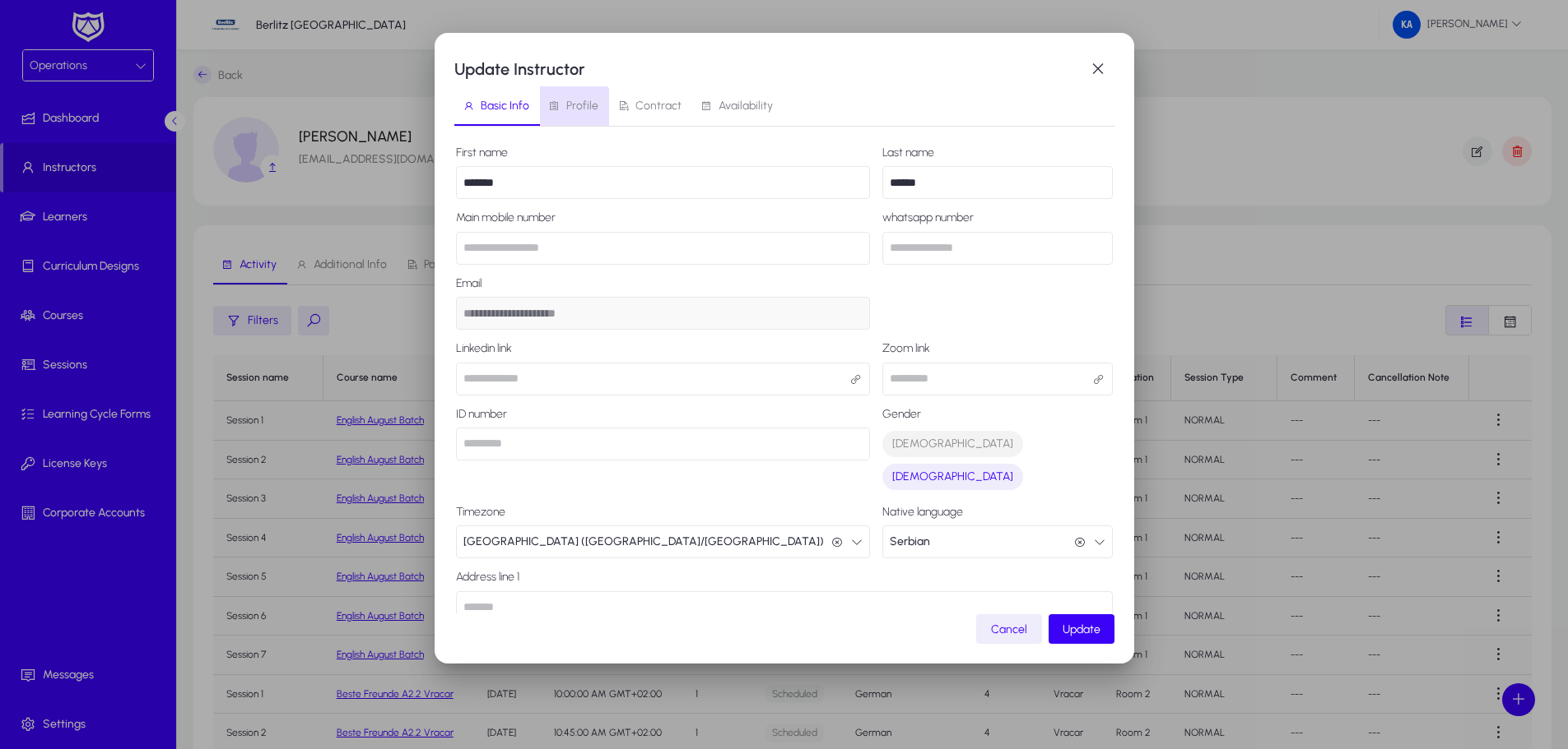
click at [572, 110] on span "Profile" at bounding box center [582, 106] width 32 height 11
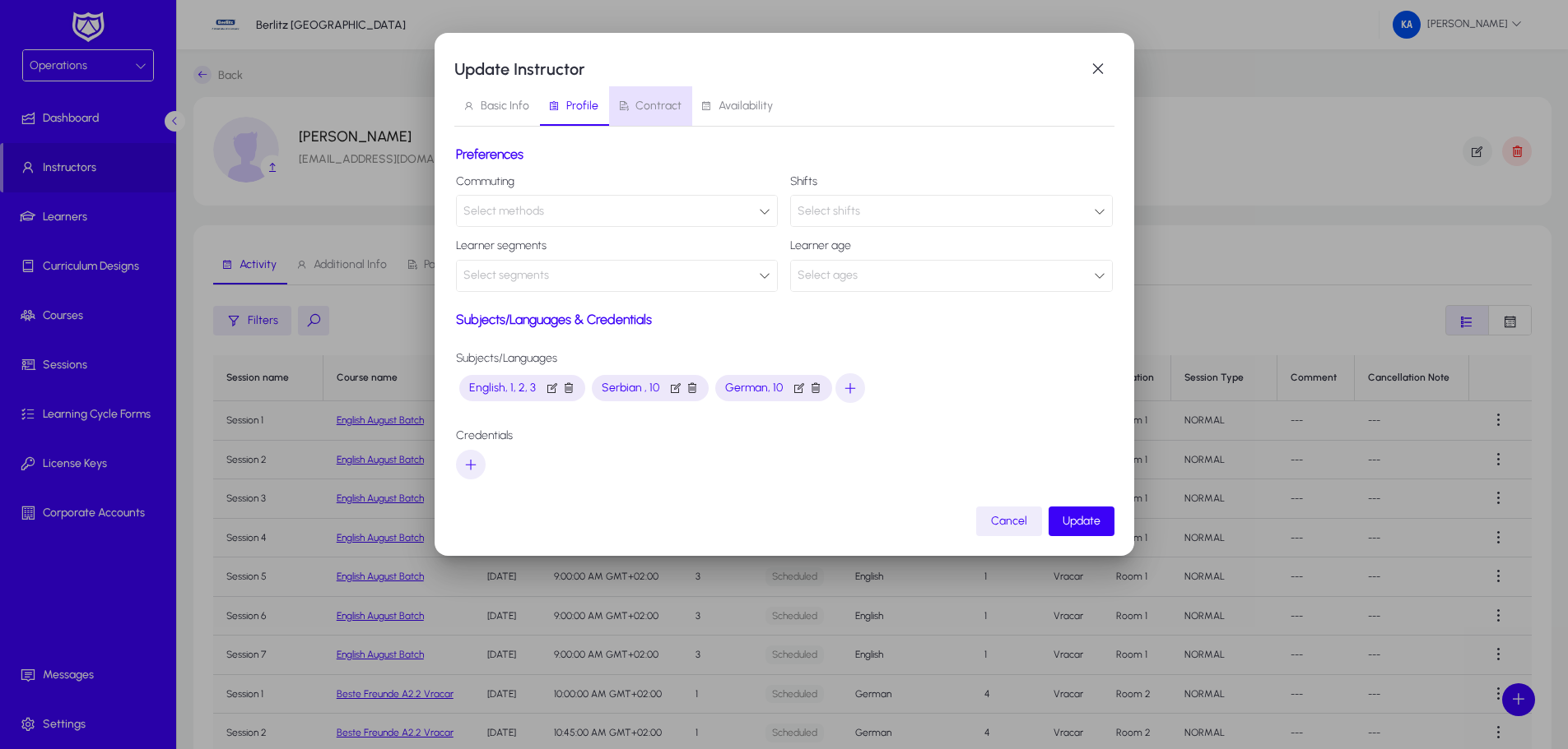
click at [652, 108] on span "Contract" at bounding box center [658, 106] width 47 height 11
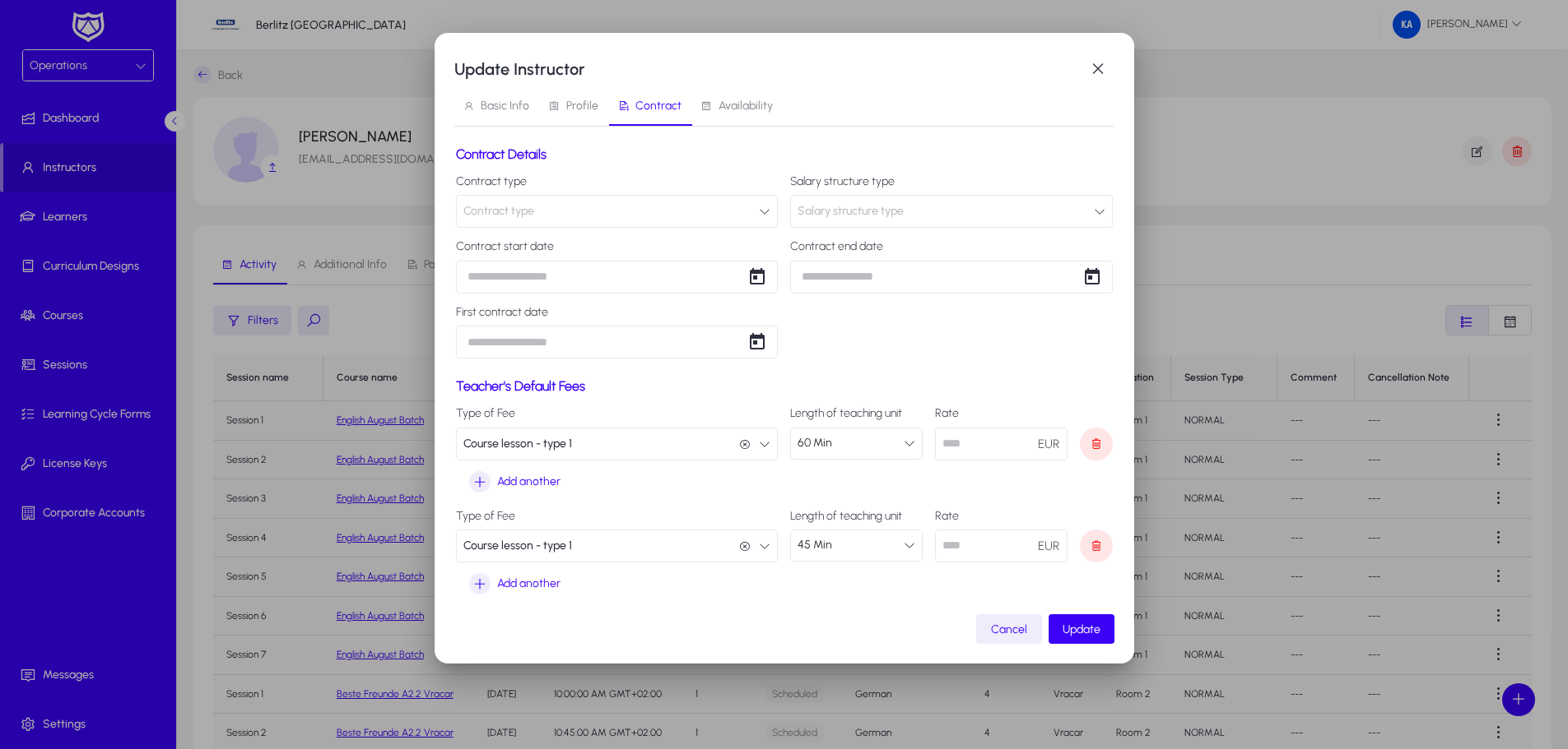
click at [675, 203] on button "Contract type" at bounding box center [617, 211] width 323 height 33
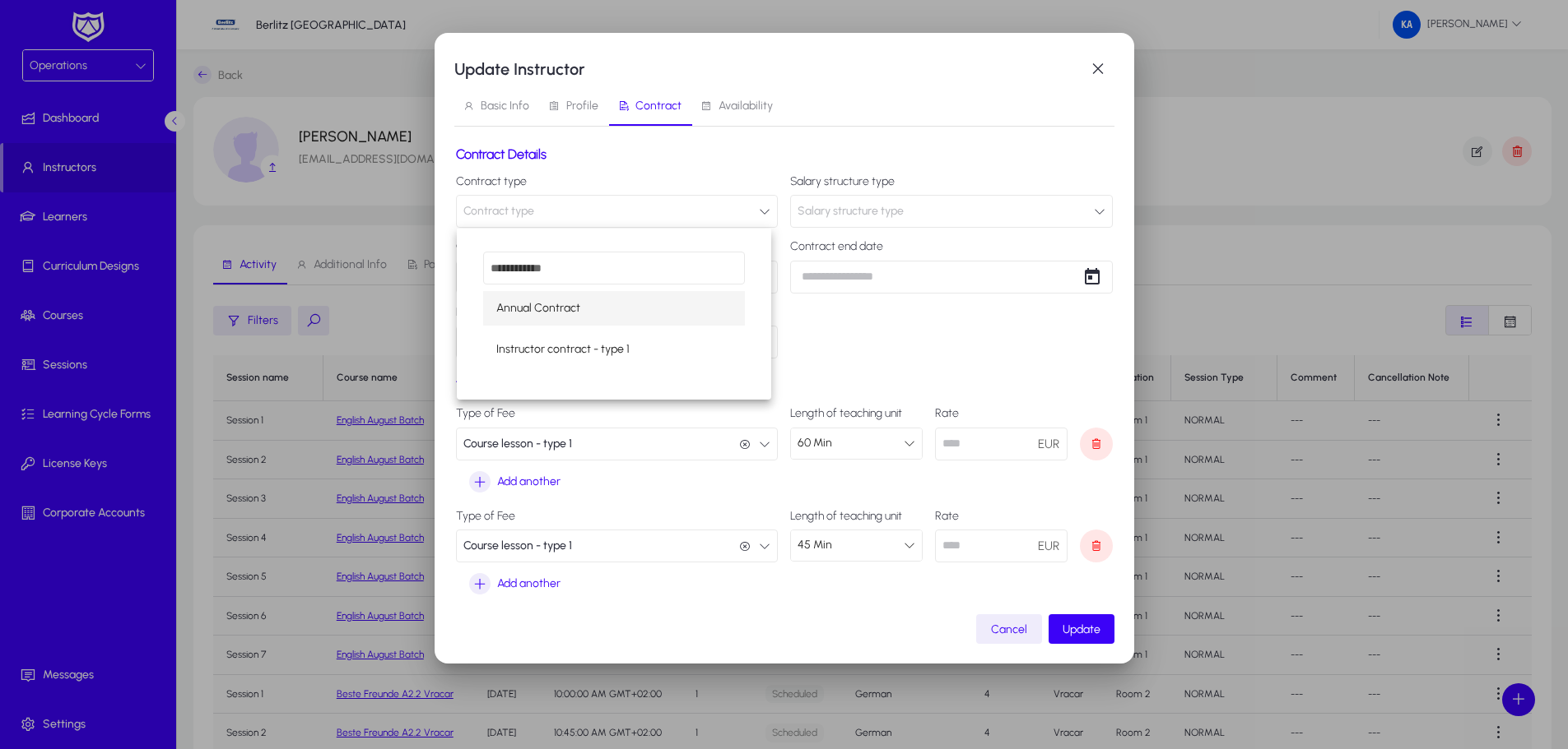
click at [675, 203] on div at bounding box center [784, 374] width 1568 height 749
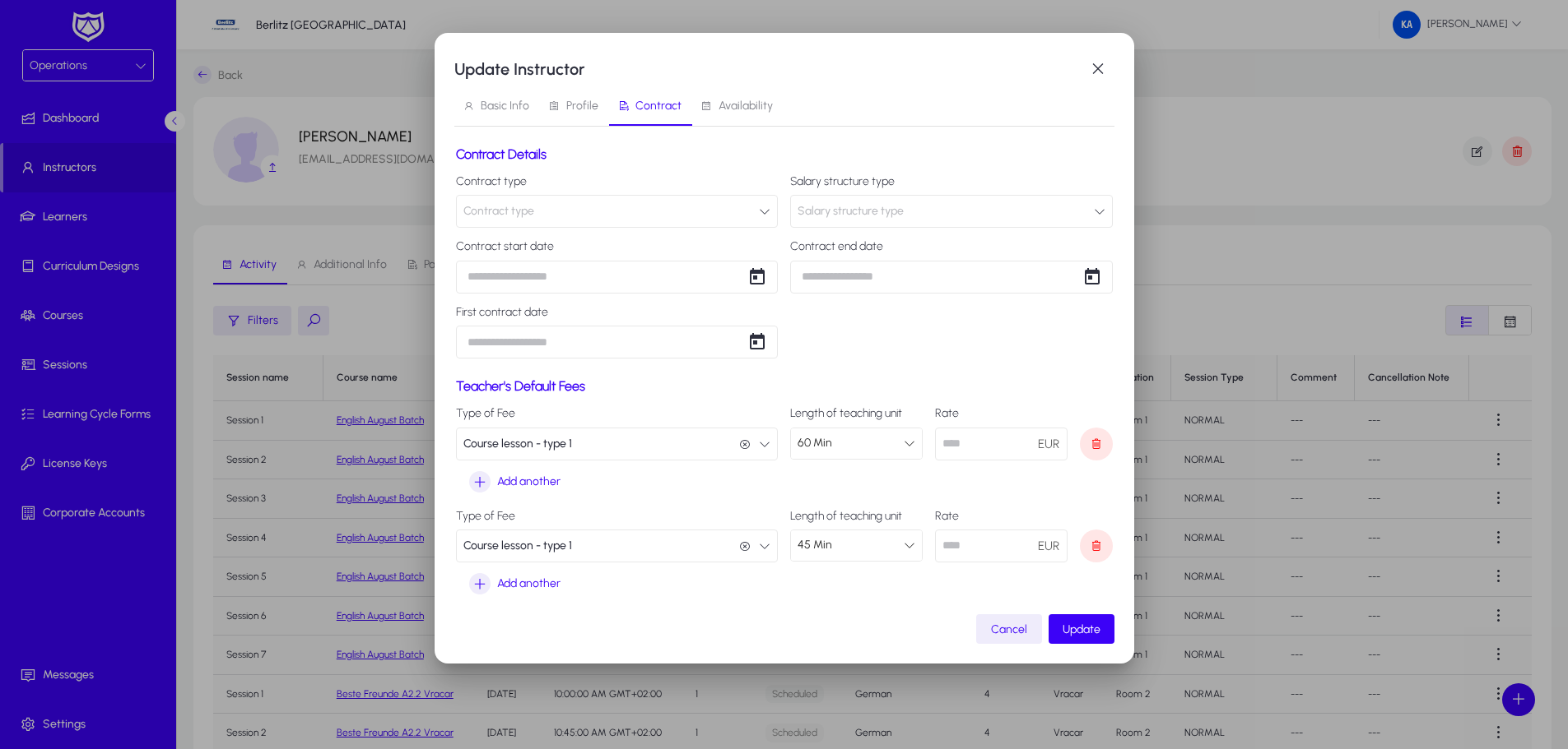
click at [858, 219] on span "Salary structure type" at bounding box center [851, 211] width 106 height 33
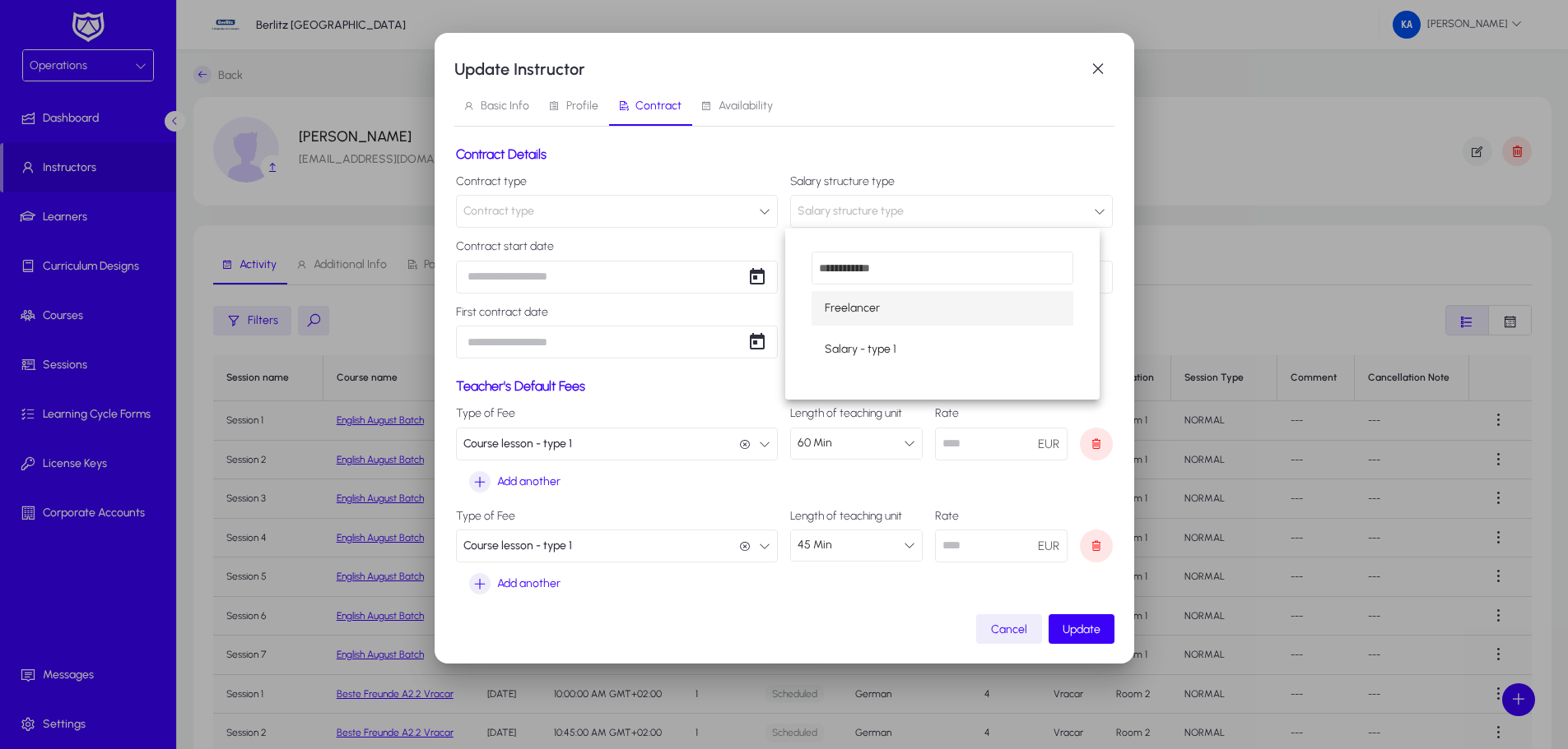
click at [853, 218] on div at bounding box center [784, 374] width 1568 height 749
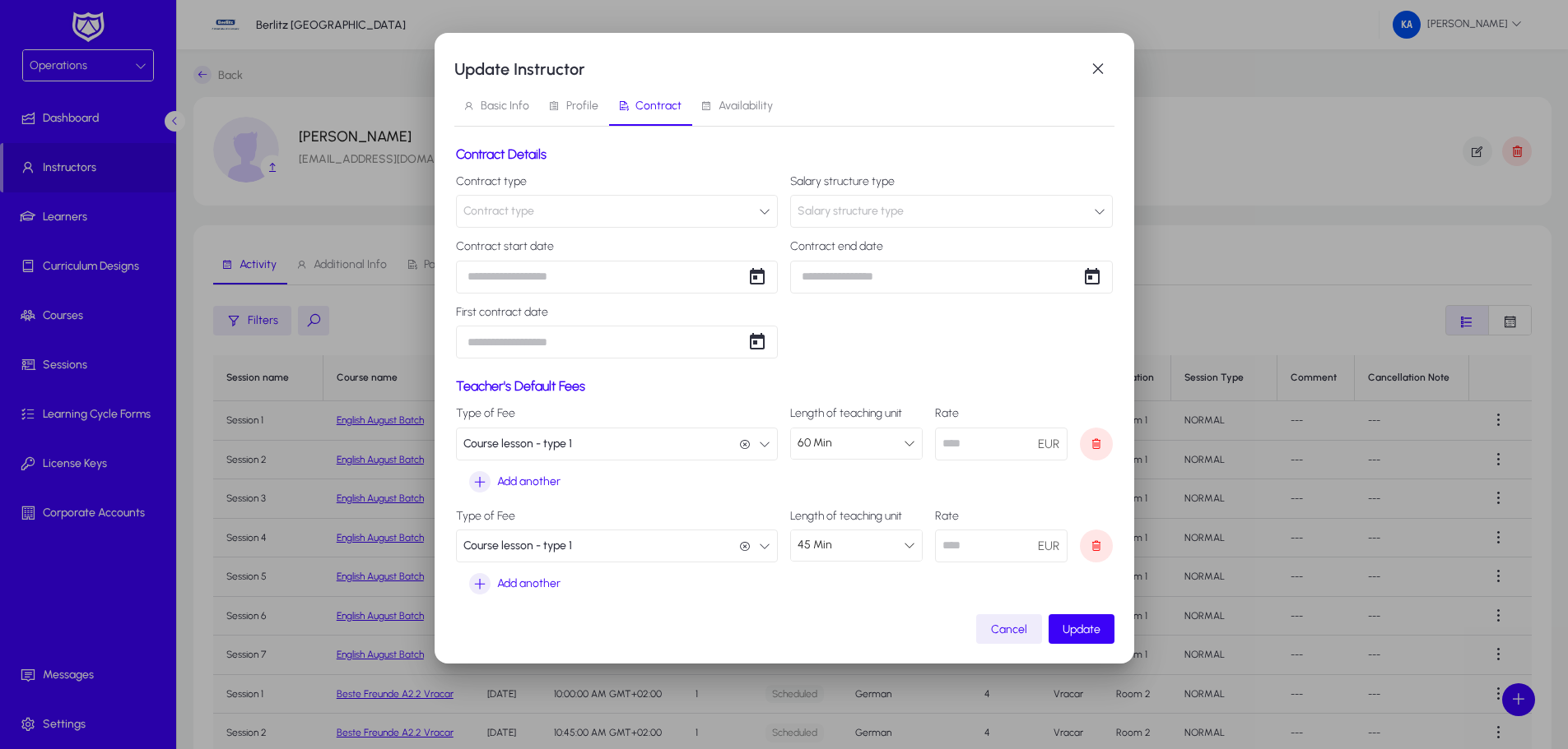
click at [497, 280] on div "Update Instructor Basic Info Profile Contract Availability Contract Details Con…" at bounding box center [784, 374] width 1568 height 749
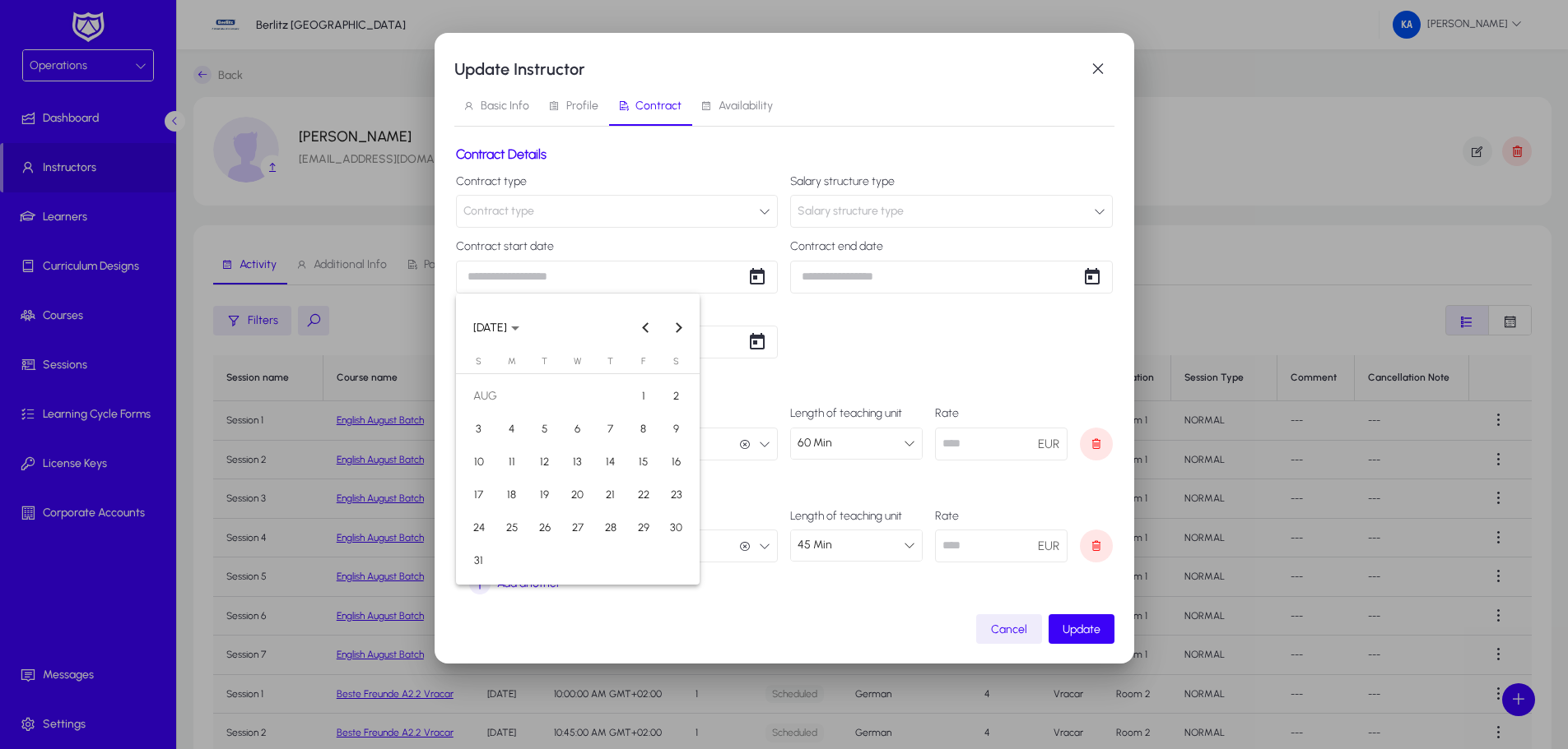
click at [497, 280] on div at bounding box center [784, 374] width 1568 height 749
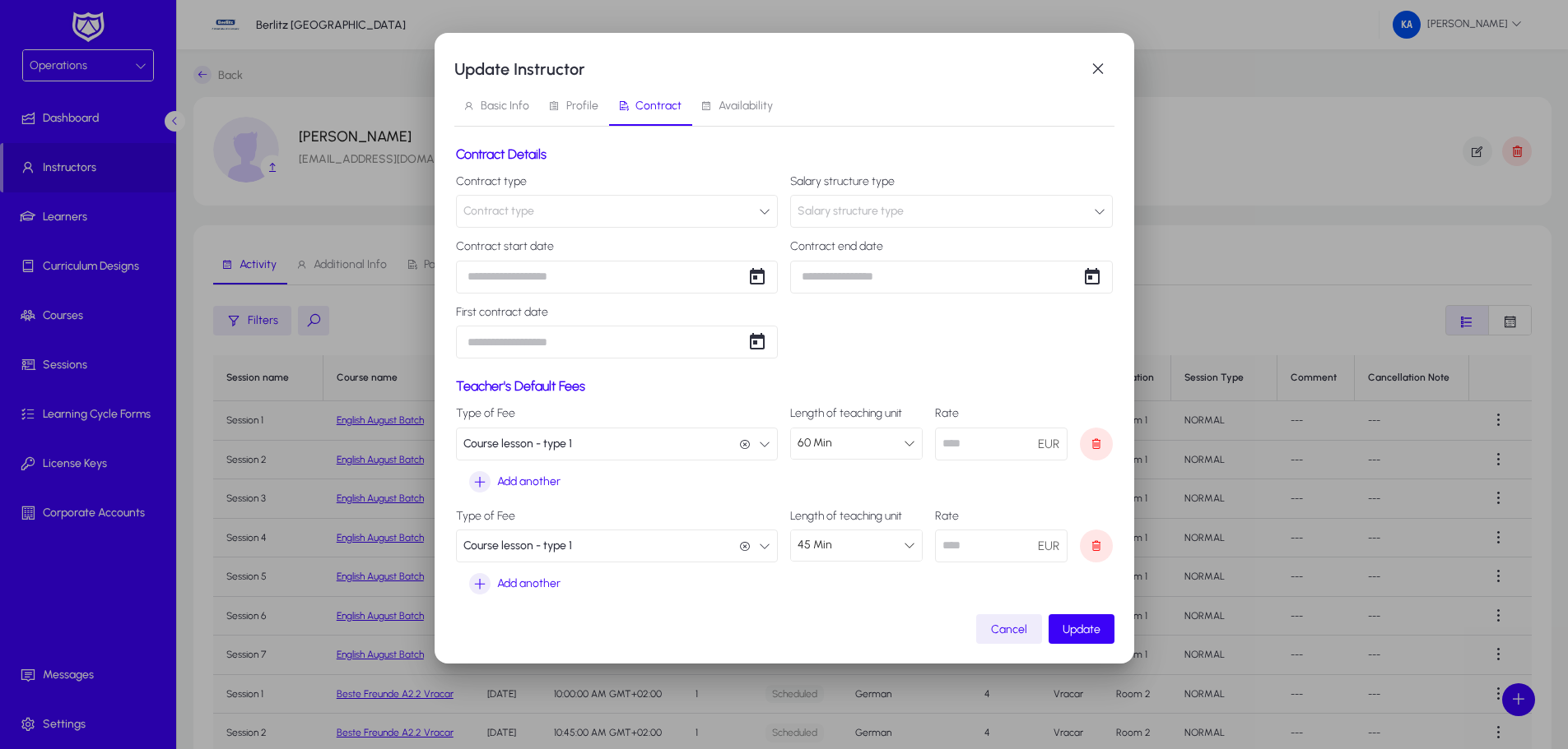
click at [933, 261] on div "Update Instructor Basic Info Profile Contract Availability Contract Details Con…" at bounding box center [784, 374] width 1568 height 749
click at [932, 262] on div at bounding box center [784, 374] width 1568 height 749
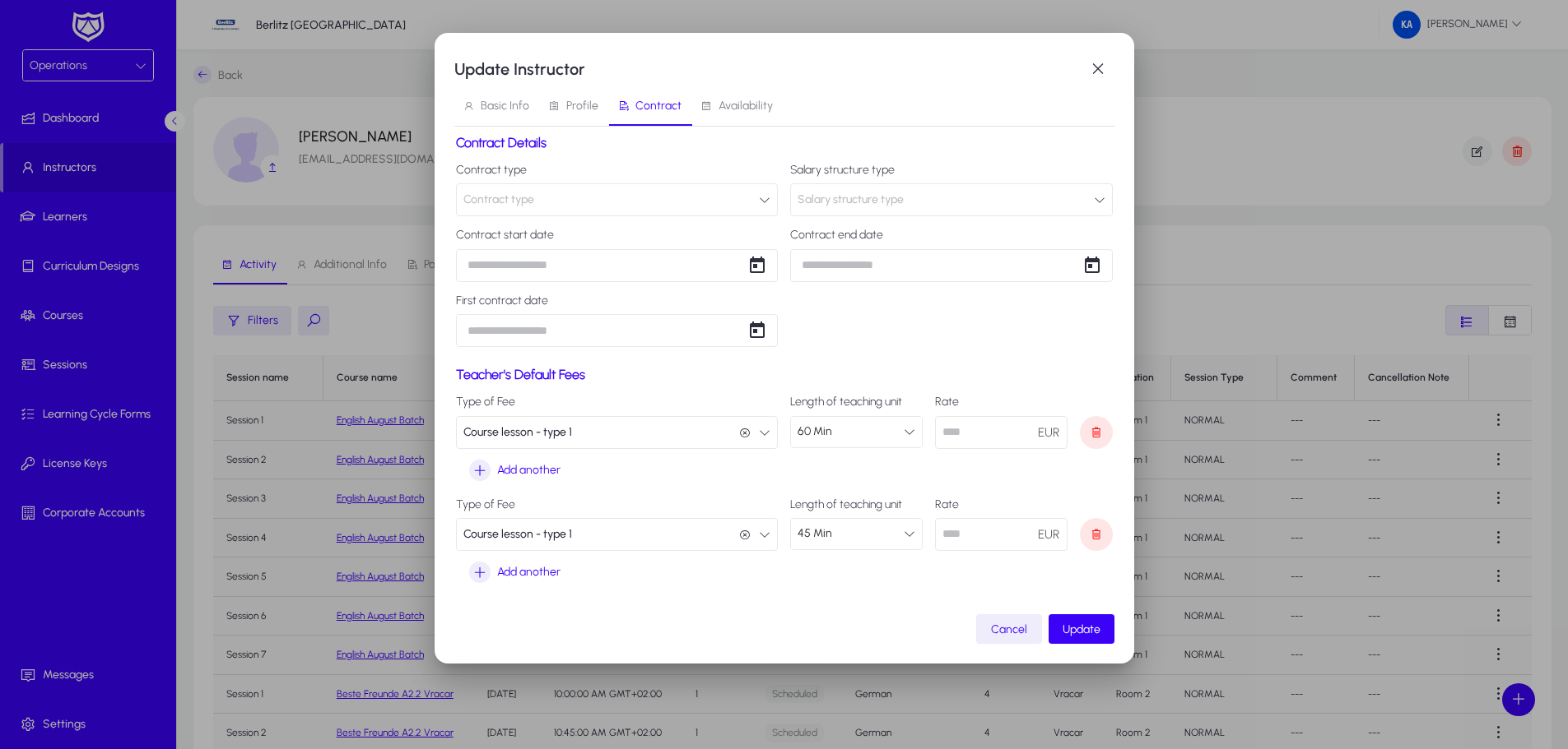
click at [736, 108] on span "Availability" at bounding box center [746, 106] width 54 height 11
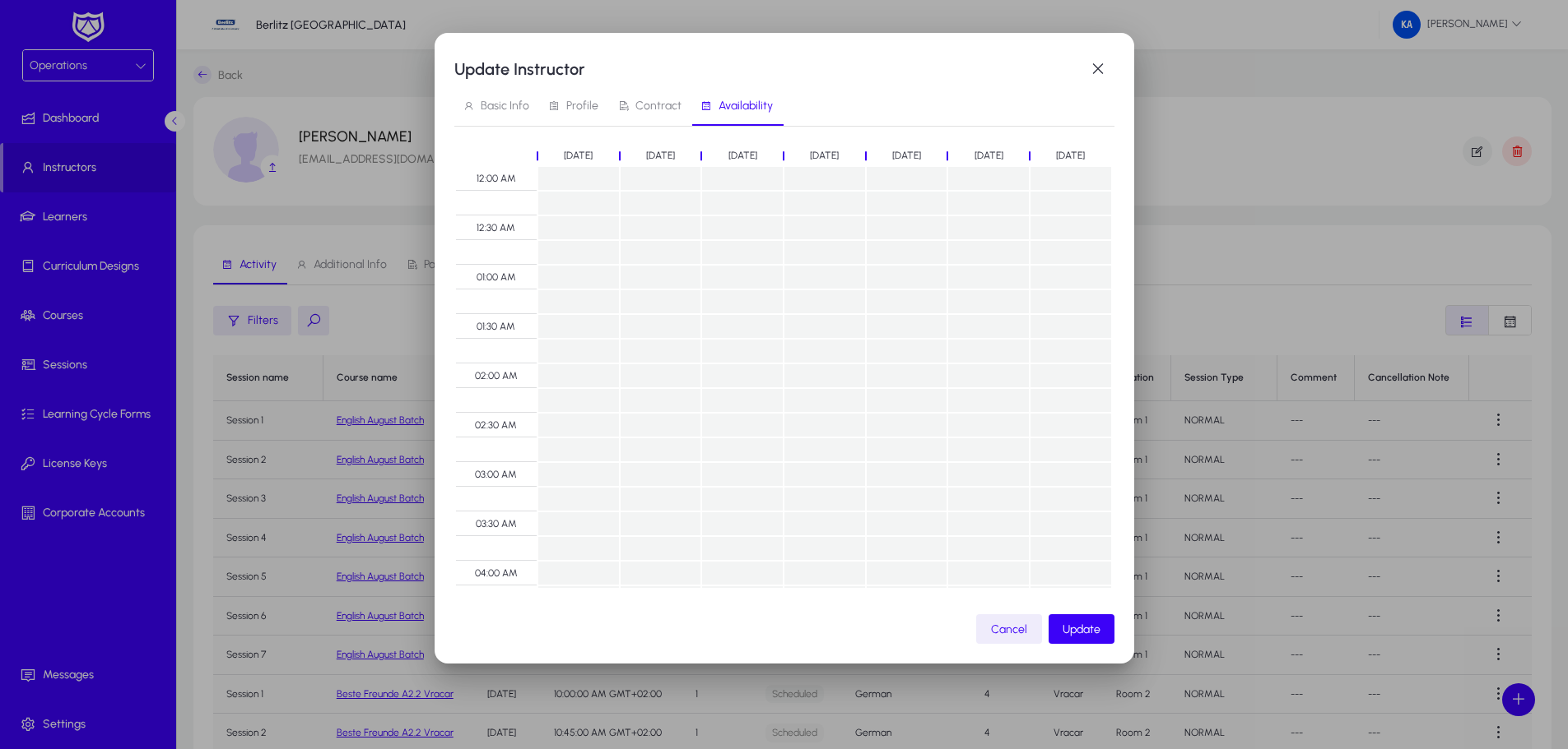
click at [484, 103] on span "Basic Info" at bounding box center [504, 106] width 48 height 11
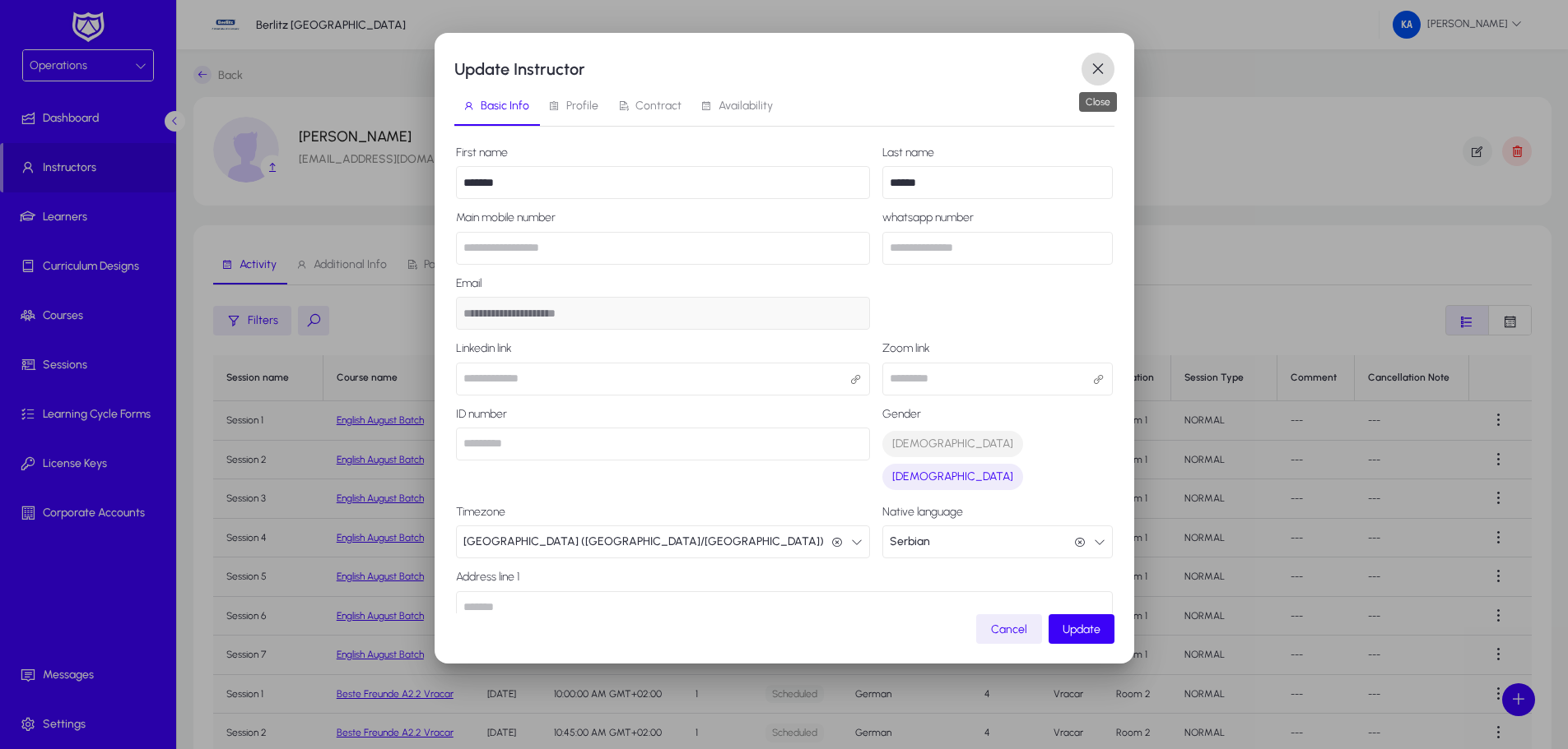
click at [1100, 57] on span "button" at bounding box center [1098, 68] width 33 height 33
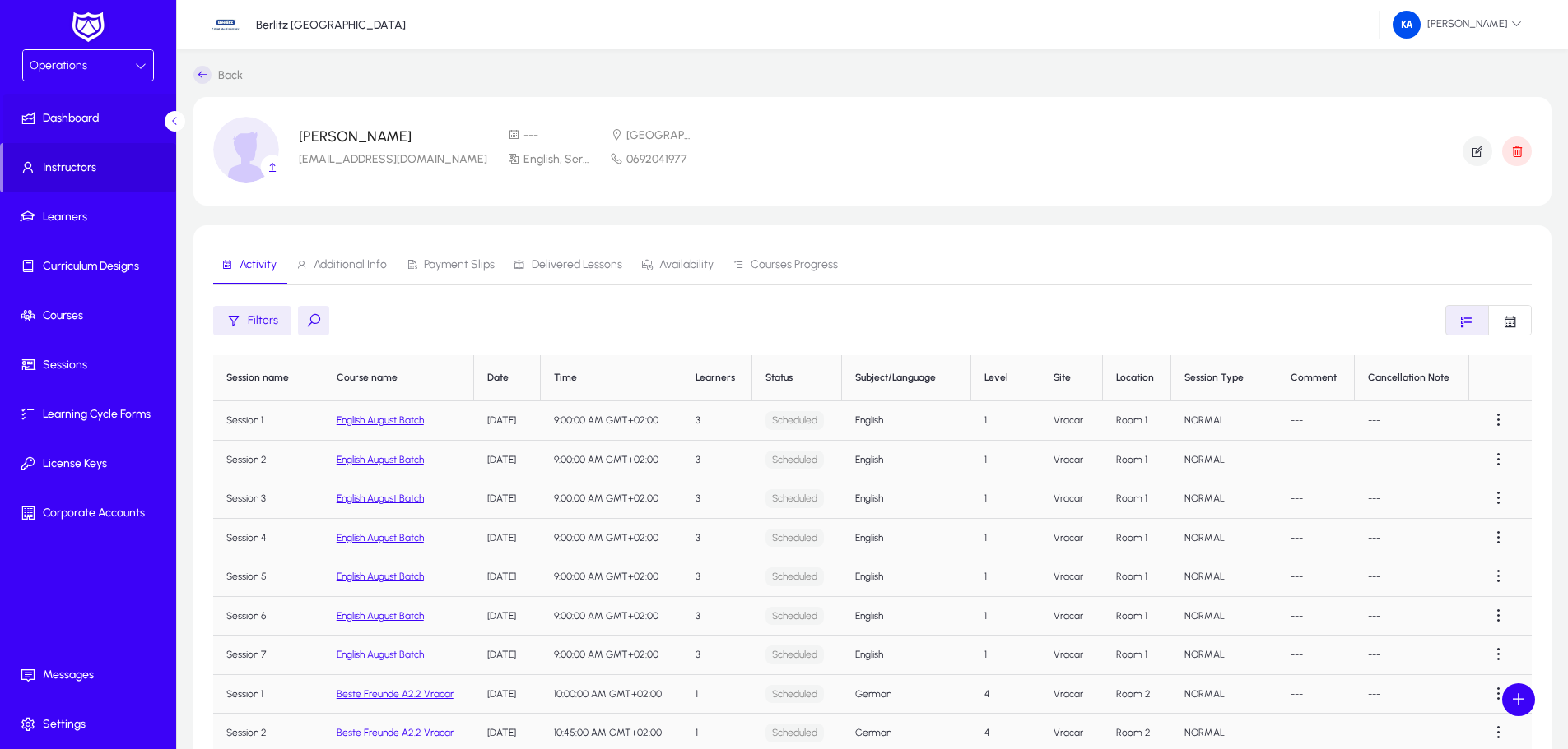
click at [79, 120] on span "Dashboard" at bounding box center [90, 118] width 176 height 16
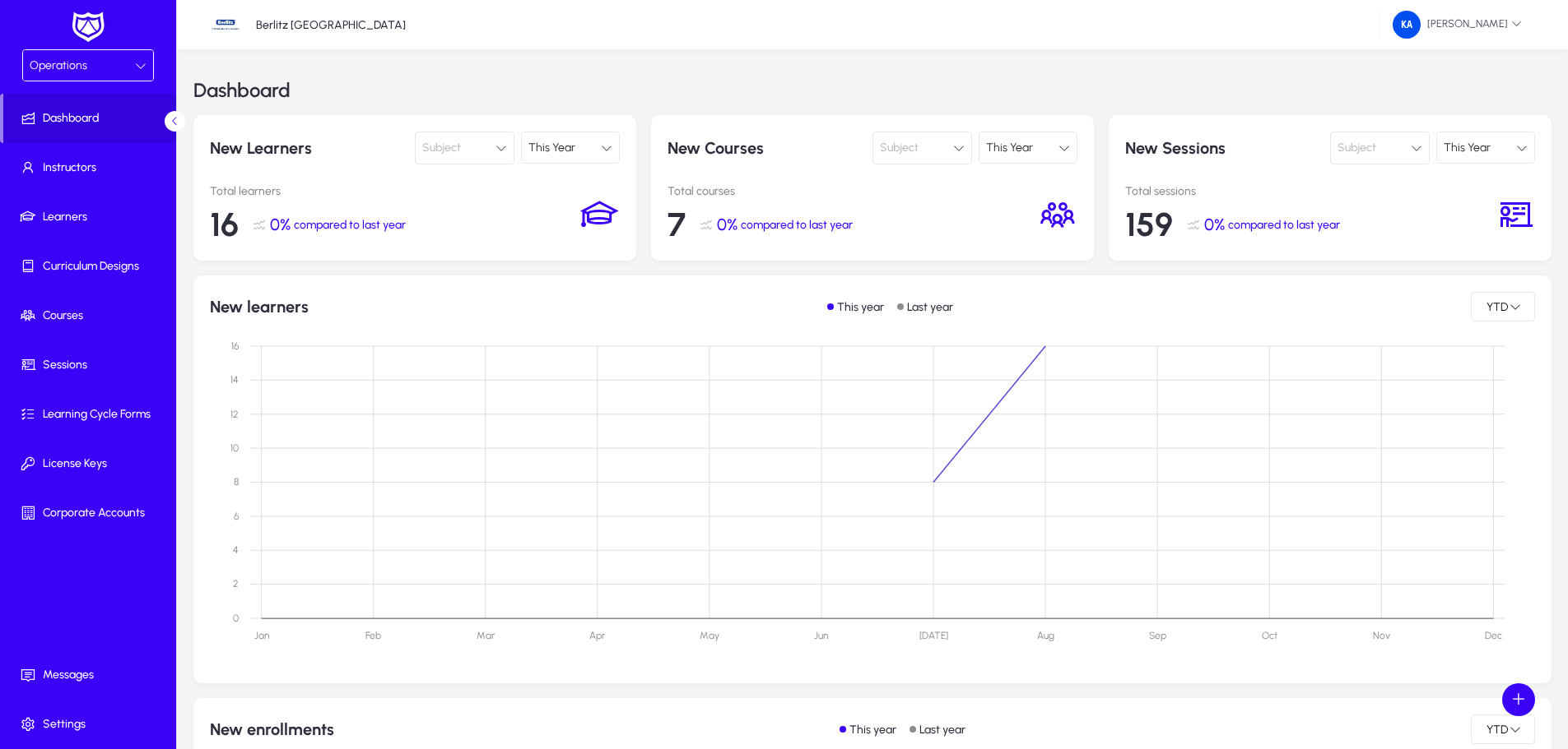
click at [138, 65] on icon at bounding box center [141, 66] width 11 height 11
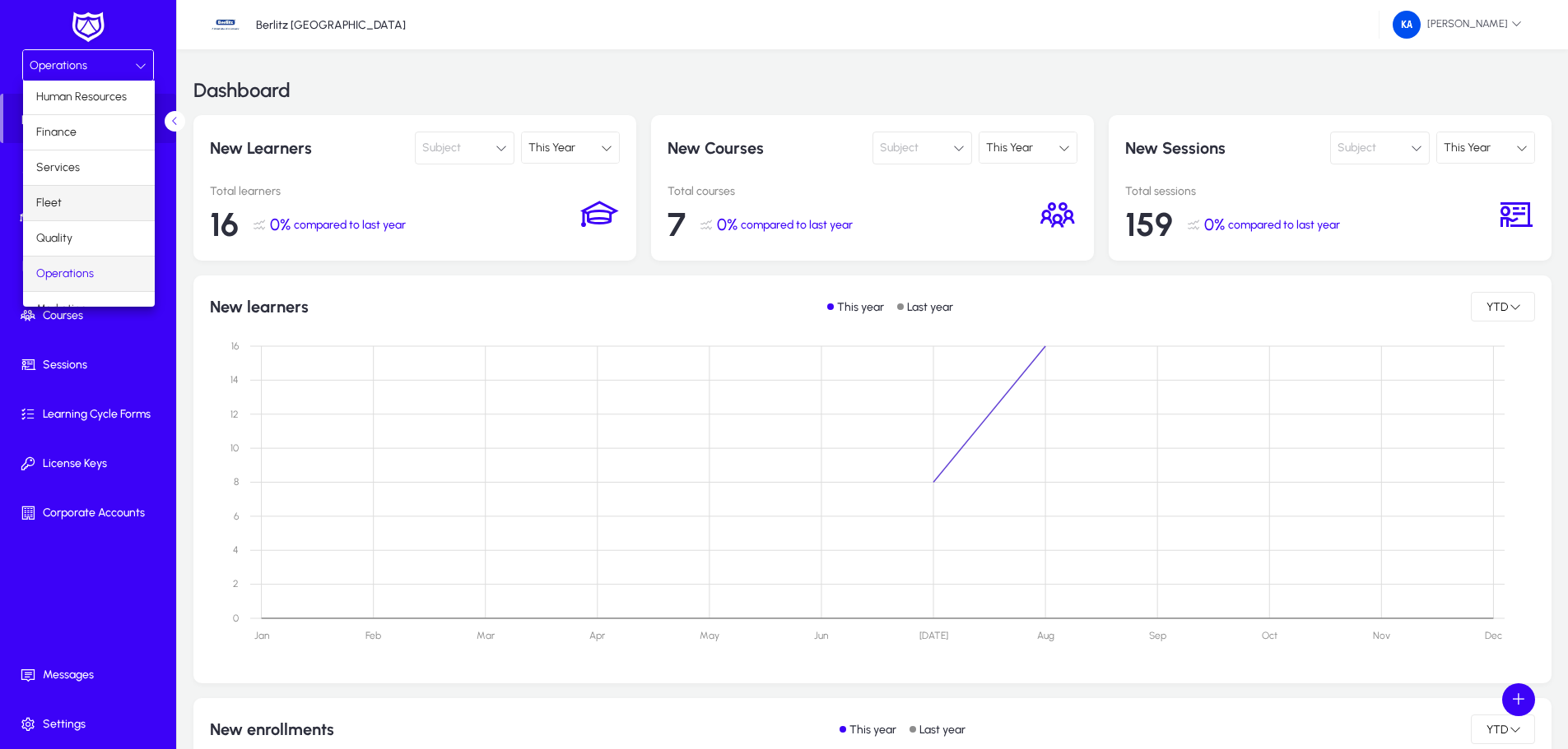
scroll to position [56, 0]
click at [94, 253] on mat-option "Operations" at bounding box center [88, 254] width 132 height 34
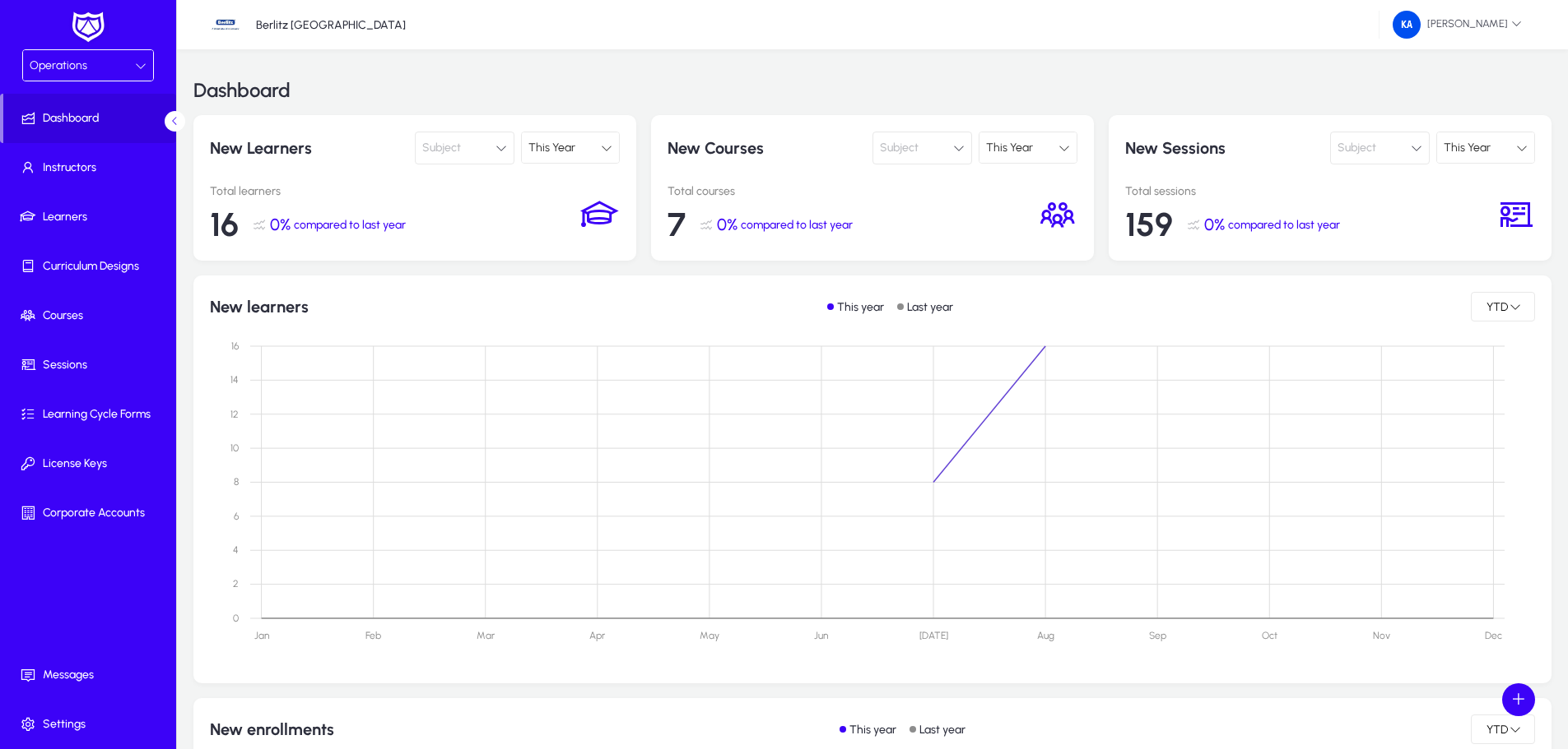
click at [142, 69] on icon at bounding box center [141, 66] width 11 height 11
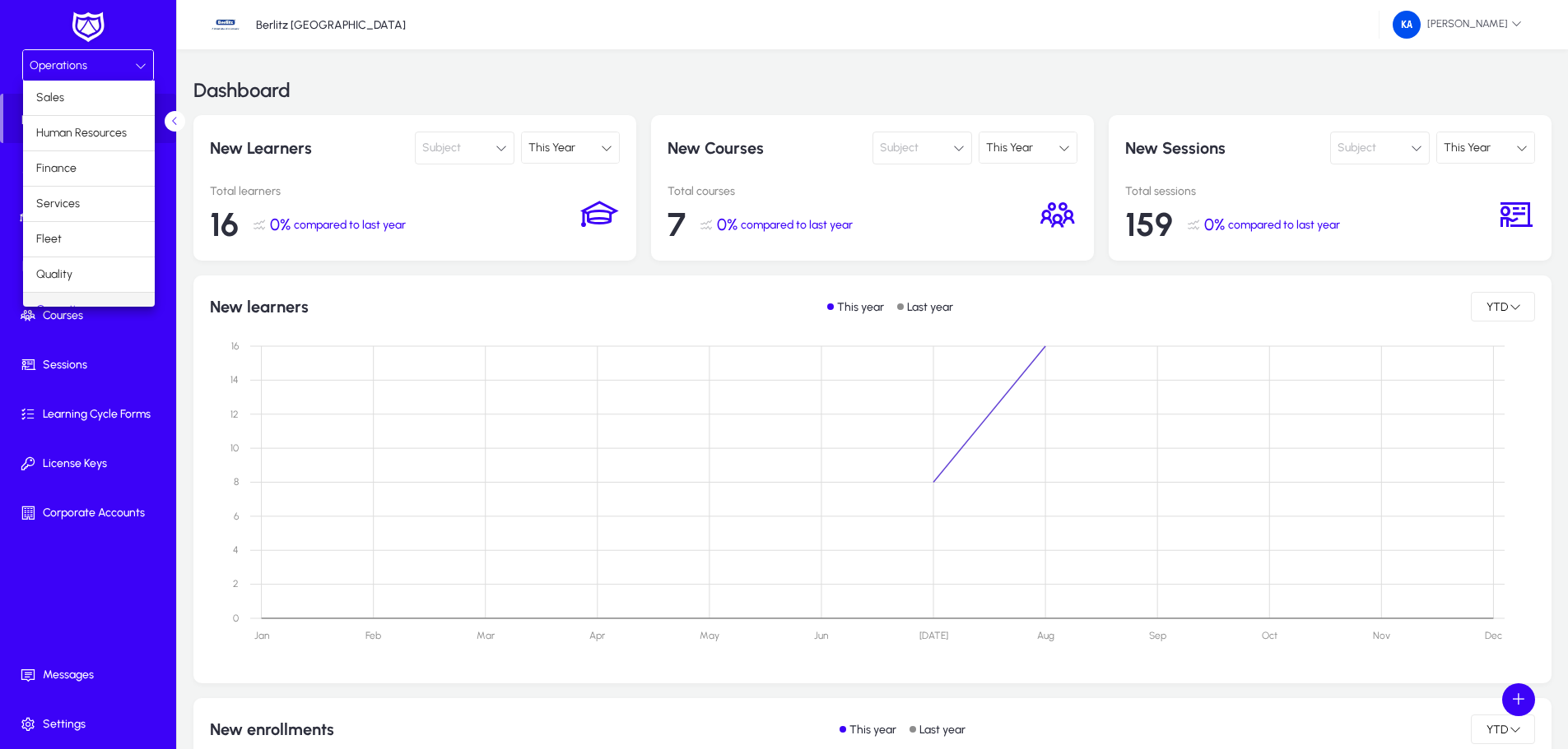
scroll to position [21, 0]
click at [875, 35] on div at bounding box center [784, 374] width 1568 height 749
